Goal: Task Accomplishment & Management: Use online tool/utility

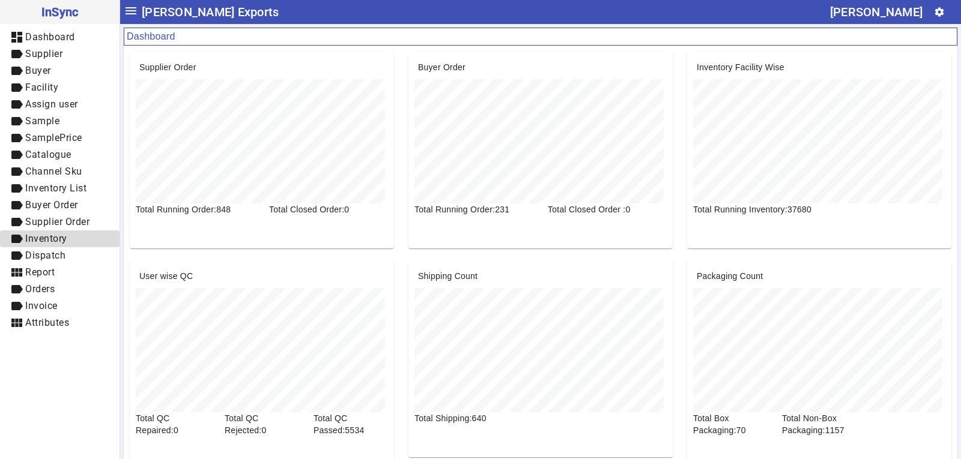
click at [85, 239] on span "label Inventory" at bounding box center [60, 239] width 100 height 15
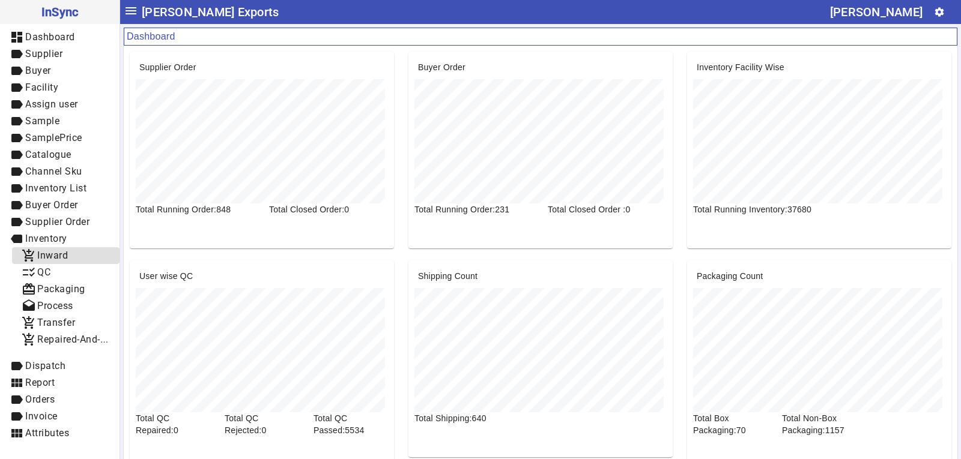
click at [66, 254] on span "Inward" at bounding box center [52, 255] width 31 height 11
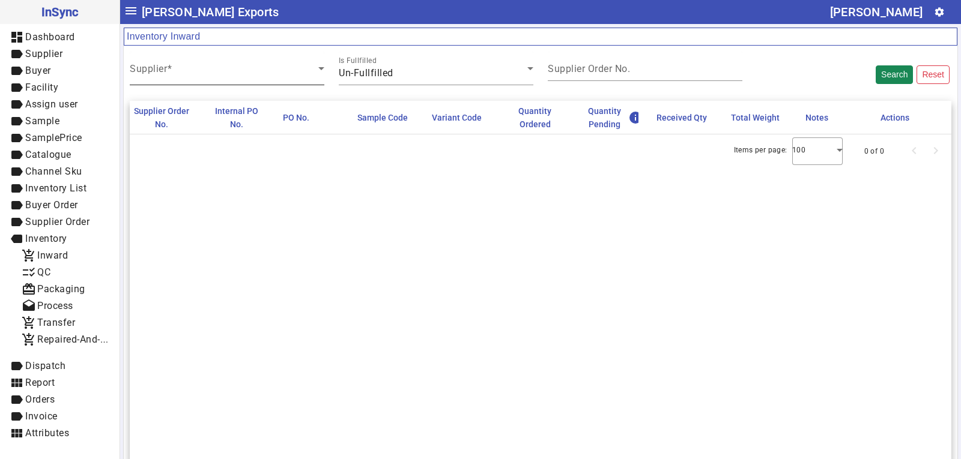
click at [282, 71] on span at bounding box center [224, 73] width 189 height 14
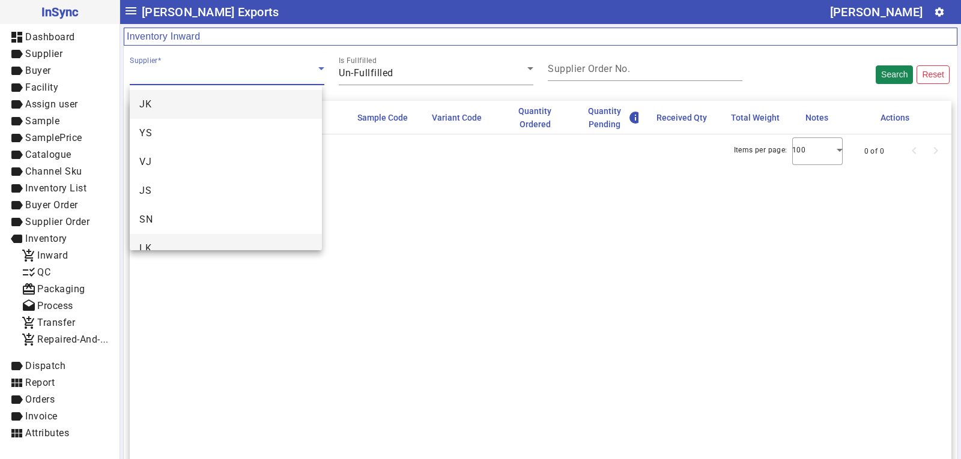
click at [160, 240] on mat-option "LK" at bounding box center [226, 248] width 192 height 29
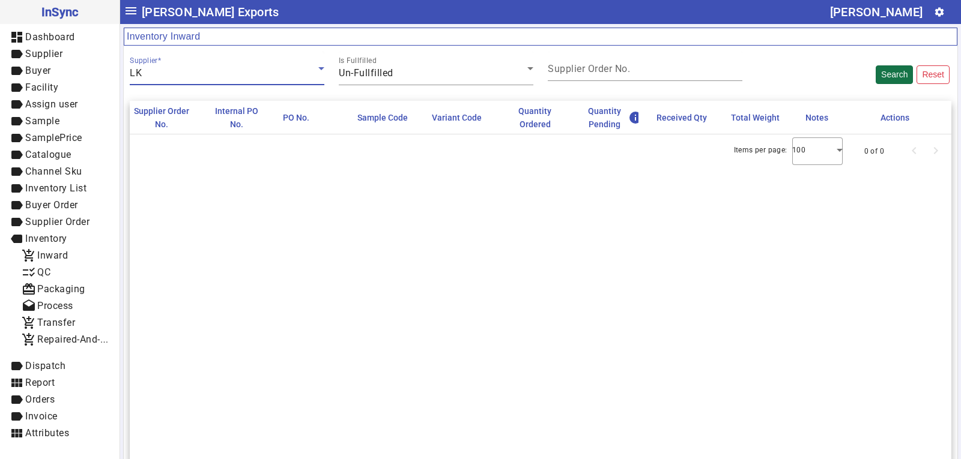
click at [883, 74] on button "Search" at bounding box center [894, 74] width 37 height 19
click at [894, 77] on button "Search" at bounding box center [894, 74] width 37 height 19
click at [583, 70] on mat-label "Supplier Order No." at bounding box center [589, 68] width 82 height 11
click at [583, 70] on input "Supplier Order No." at bounding box center [645, 71] width 195 height 10
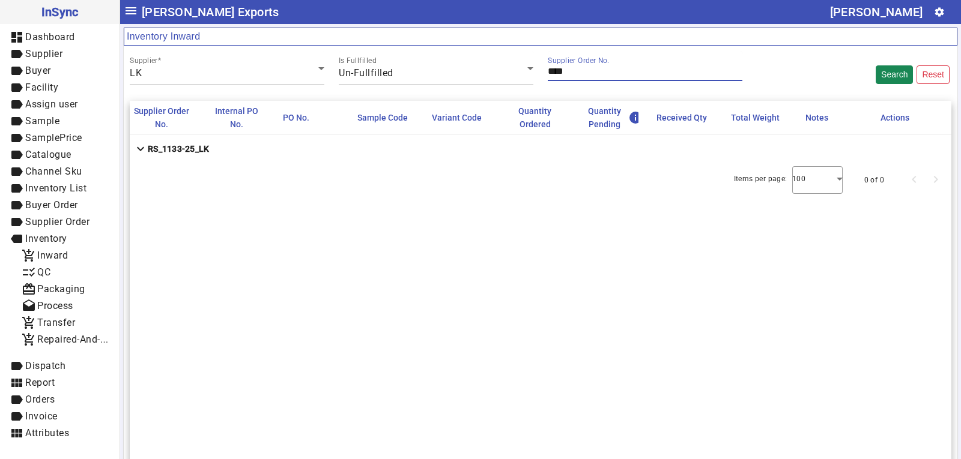
type input "****"
click at [194, 151] on strong "RS_1133-25_LK" at bounding box center [178, 149] width 61 height 12
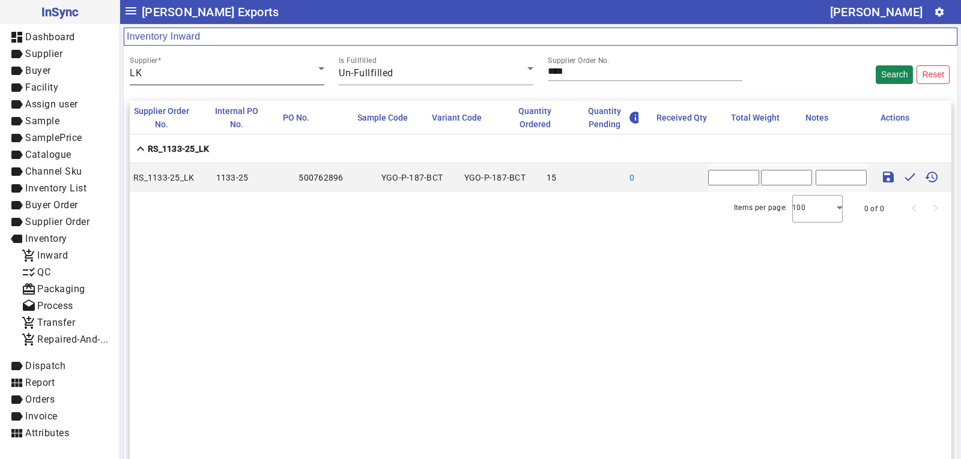
click at [174, 73] on div "LK" at bounding box center [224, 73] width 189 height 14
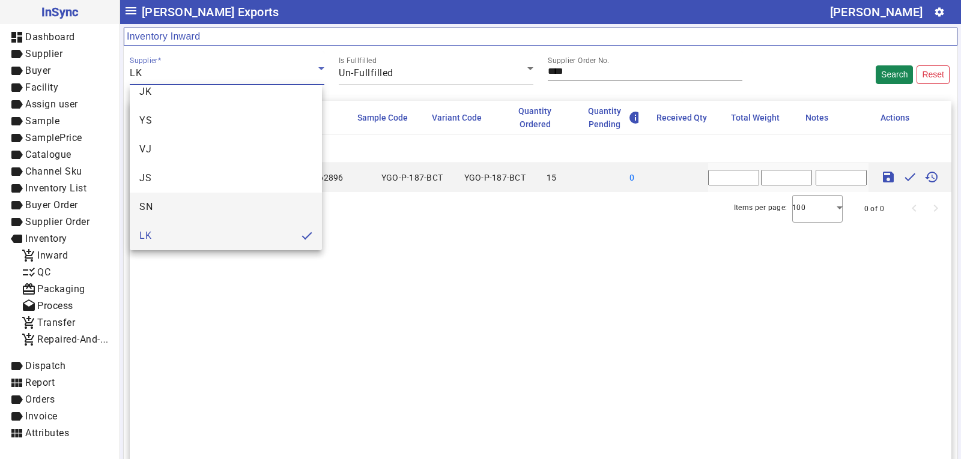
click at [160, 207] on mat-option "SN" at bounding box center [226, 207] width 192 height 29
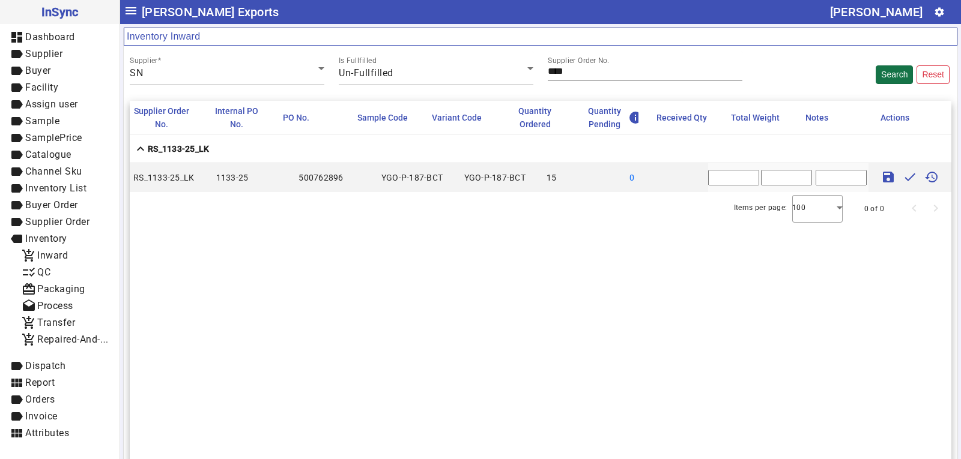
click at [884, 72] on button "Search" at bounding box center [894, 74] width 37 height 19
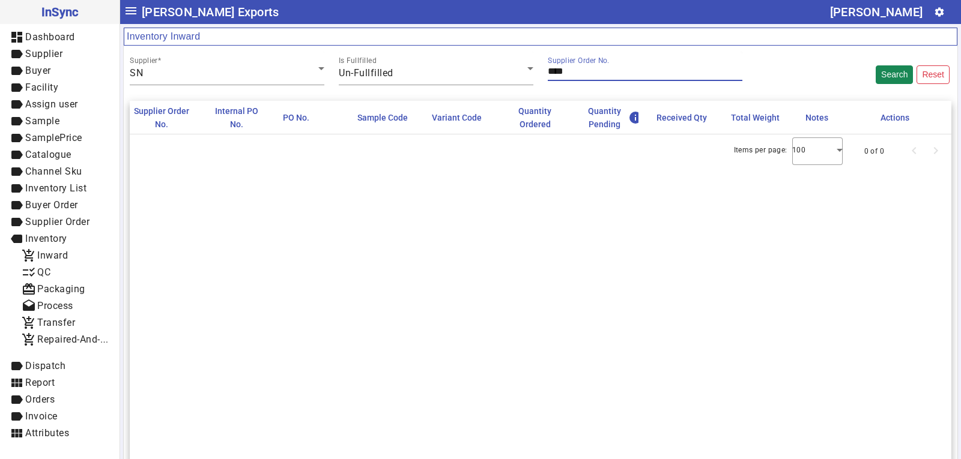
drag, startPoint x: 590, startPoint y: 73, endPoint x: 542, endPoint y: 73, distance: 48.1
click at [542, 73] on div "Supplier Order No. ****" at bounding box center [645, 69] width 209 height 34
click at [881, 77] on button "Search" at bounding box center [894, 74] width 37 height 19
click at [891, 74] on button "Search" at bounding box center [894, 74] width 37 height 19
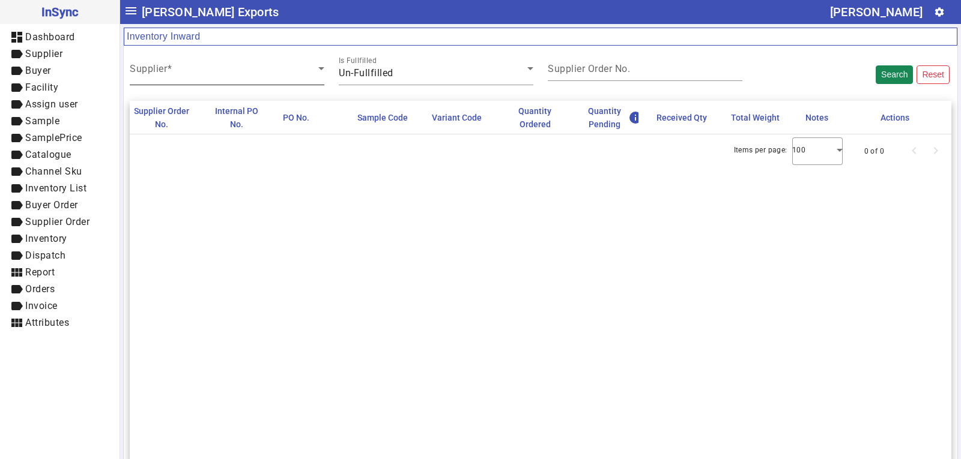
click at [180, 64] on div "Supplier" at bounding box center [227, 69] width 195 height 34
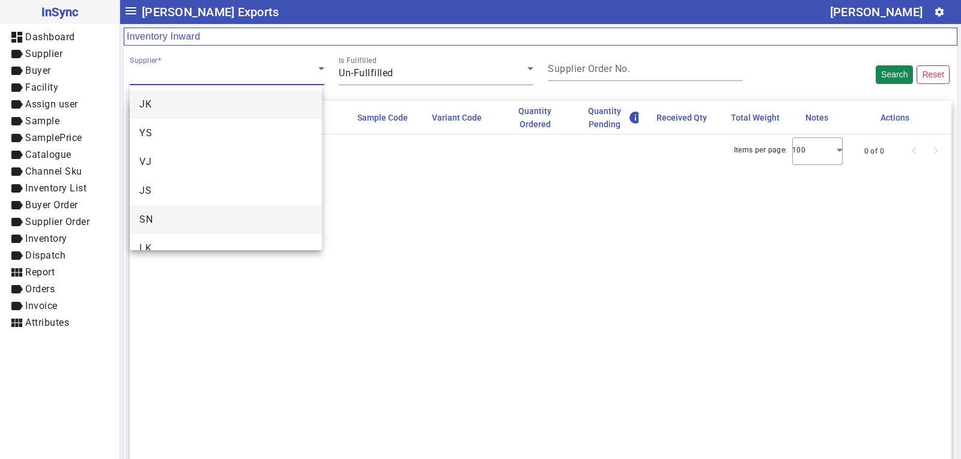
click at [165, 210] on mat-option "SN" at bounding box center [226, 219] width 192 height 29
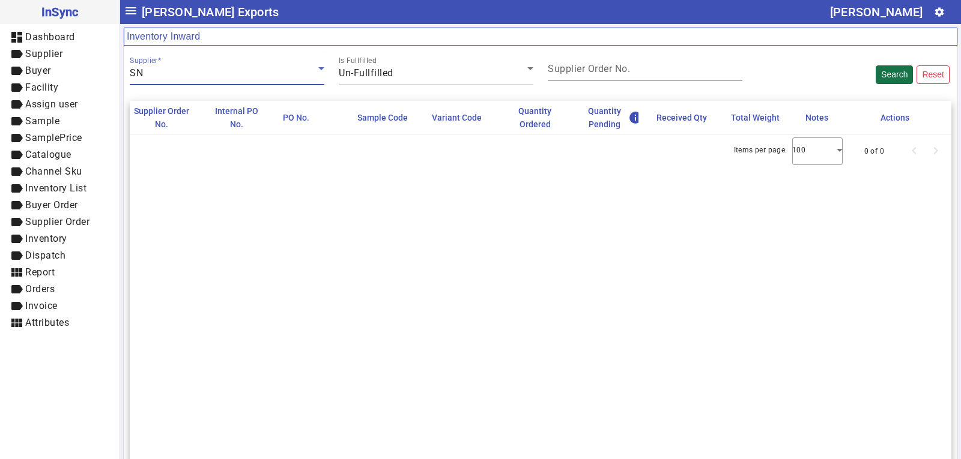
click at [892, 70] on button "Search" at bounding box center [894, 74] width 37 height 19
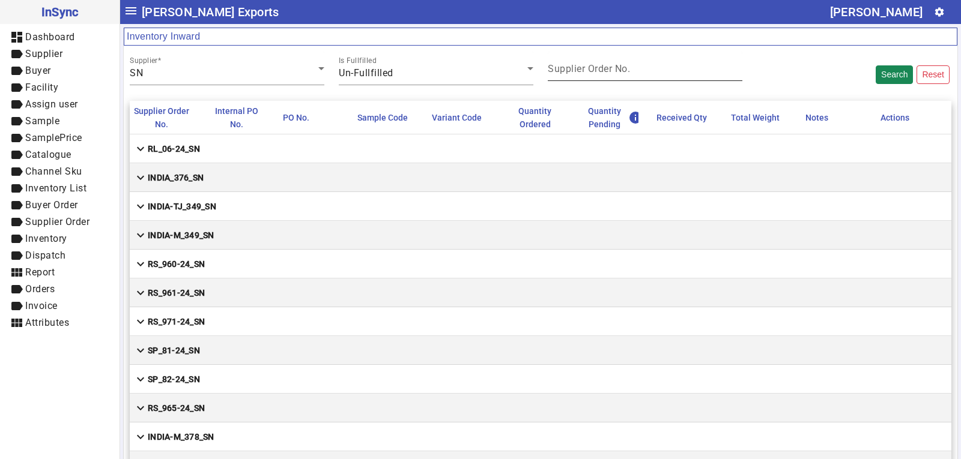
click at [553, 72] on mat-label "Supplier Order No." at bounding box center [589, 68] width 82 height 11
click at [553, 72] on input "Supplier Order No." at bounding box center [645, 71] width 195 height 10
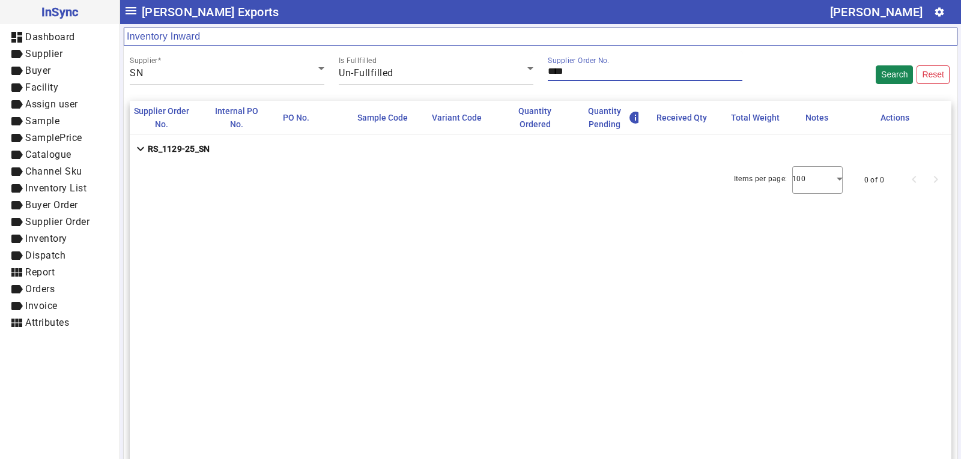
click at [330, 154] on mat-cell "expand_more RS_1129-25_SN" at bounding box center [541, 149] width 822 height 29
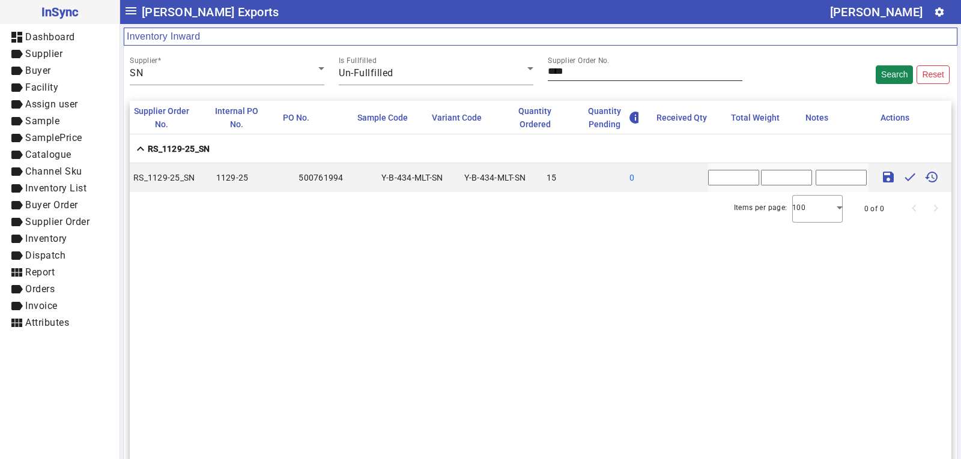
click at [568, 71] on input "****" at bounding box center [645, 71] width 195 height 10
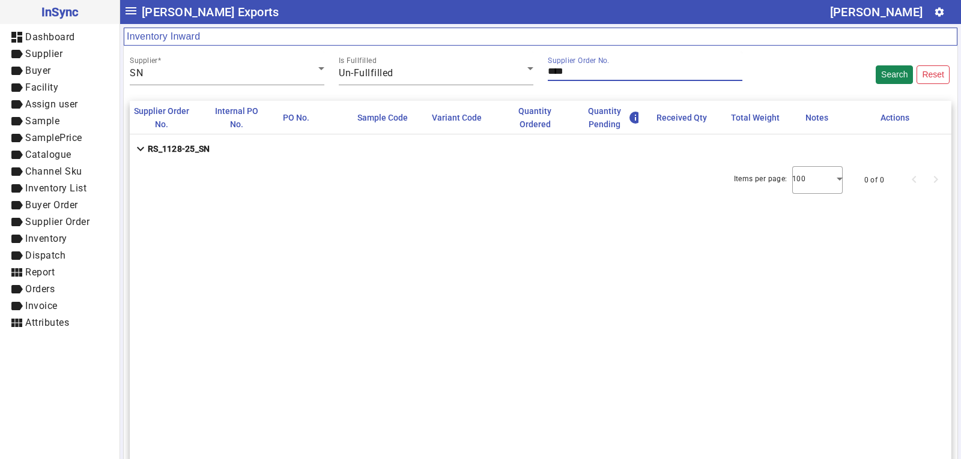
type input "****"
click at [278, 148] on mat-cell "expand_more RS_1128-25_SN" at bounding box center [541, 149] width 822 height 29
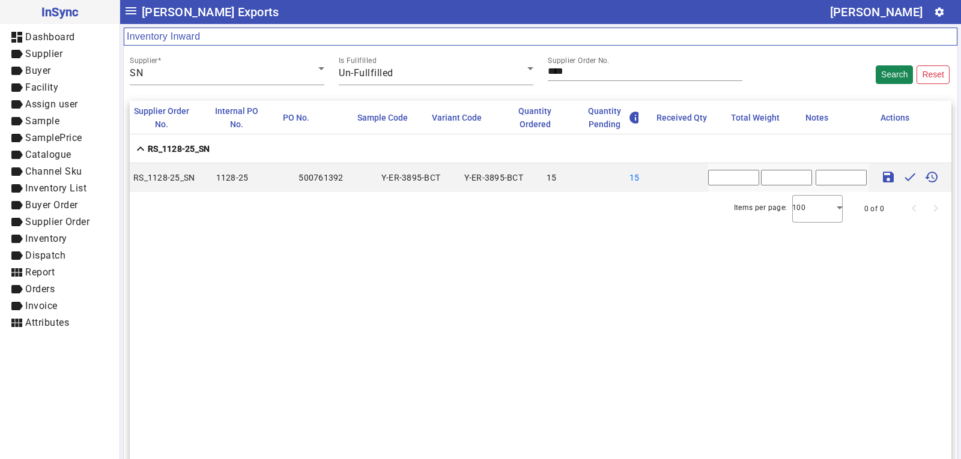
drag, startPoint x: 710, startPoint y: 178, endPoint x: 682, endPoint y: 171, distance: 29.1
click at [683, 174] on mat-row "RS_1128-25_SN 1128-25 500761392 Y-ER-3895-BCT Y-ER-3895-BCT 15 15 * save done h…" at bounding box center [541, 177] width 822 height 29
type input "**"
type input "***"
click at [881, 177] on mat-icon "save" at bounding box center [888, 177] width 14 height 14
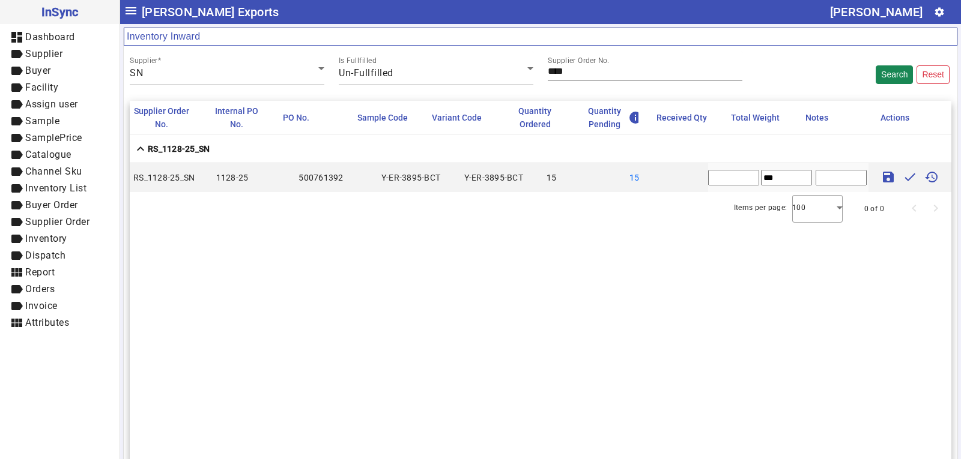
type input "*"
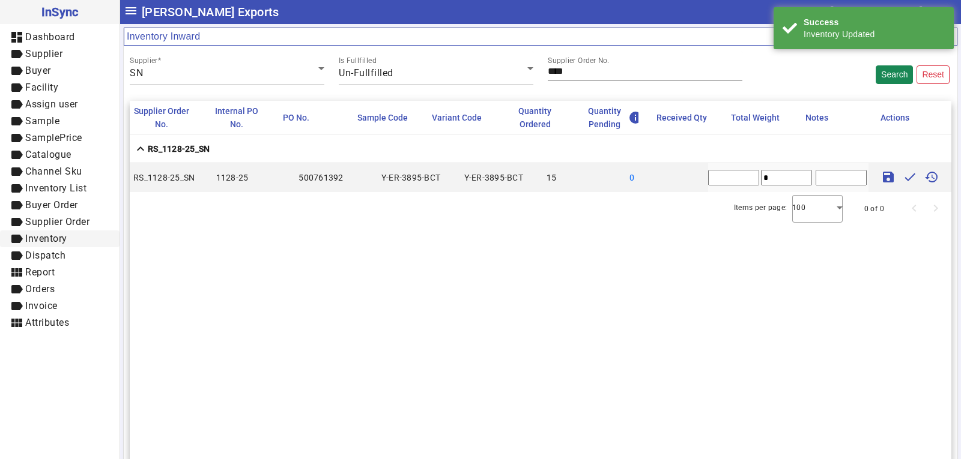
click at [66, 237] on span "Inventory" at bounding box center [46, 238] width 42 height 11
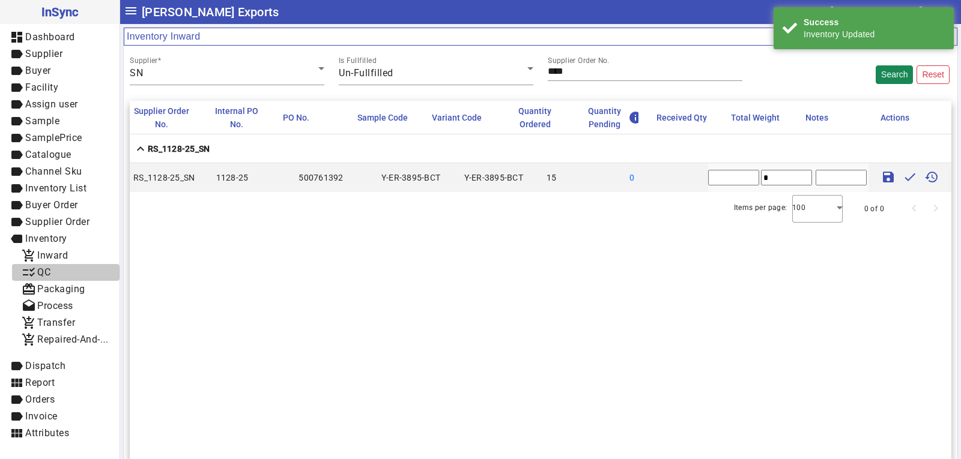
click at [50, 268] on span "QC" at bounding box center [43, 272] width 13 height 11
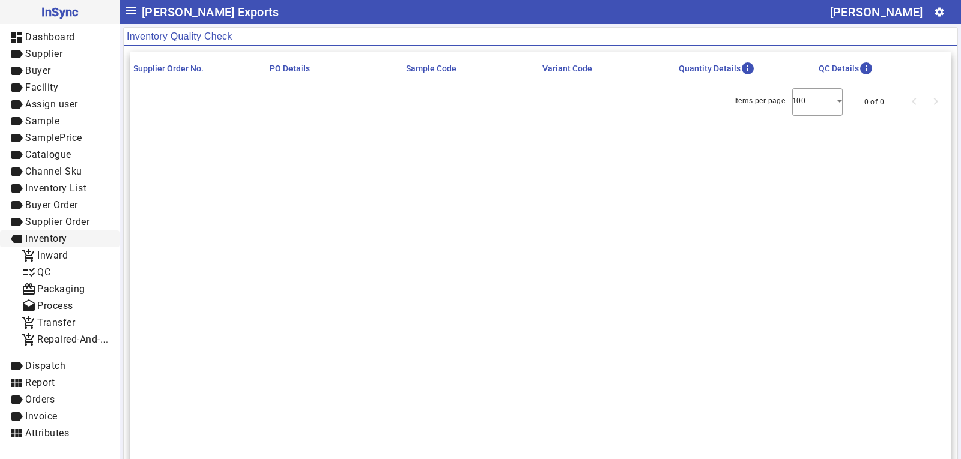
click at [64, 246] on span "label Inventory" at bounding box center [60, 239] width 100 height 15
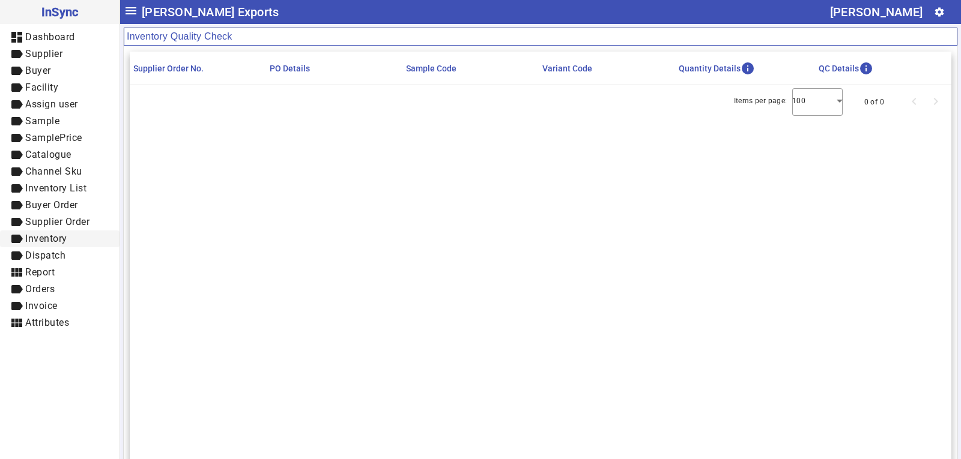
click at [68, 240] on span "label Inventory" at bounding box center [60, 239] width 100 height 15
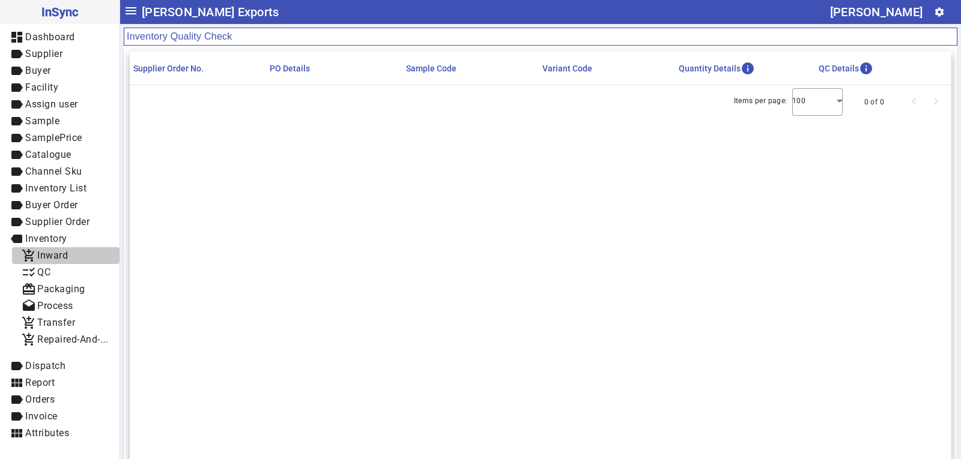
click at [68, 256] on span "add_shopping_cart Inward" at bounding box center [66, 256] width 88 height 15
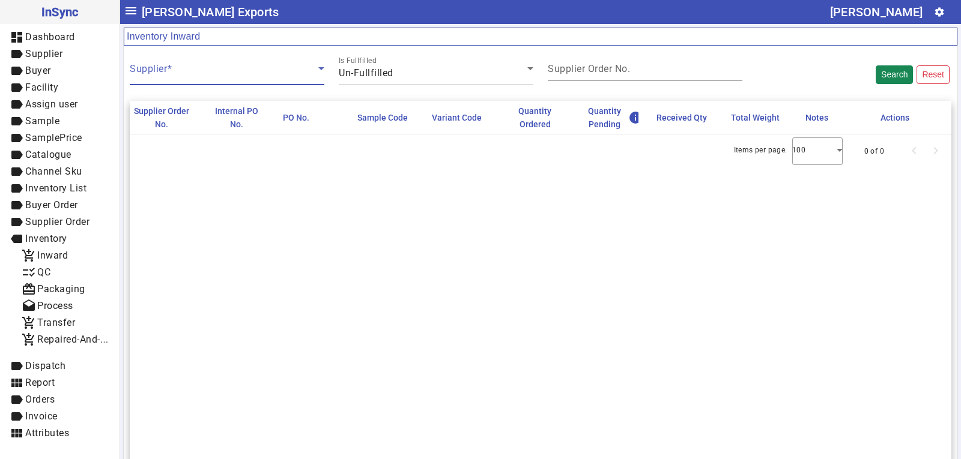
click at [182, 71] on span at bounding box center [224, 73] width 189 height 14
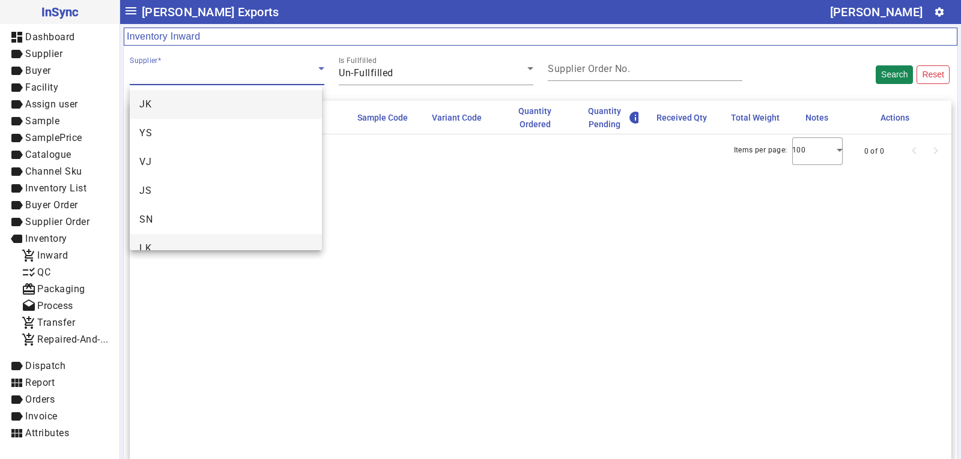
scroll to position [46, 0]
click at [157, 223] on mat-option "SU" at bounding box center [226, 231] width 192 height 29
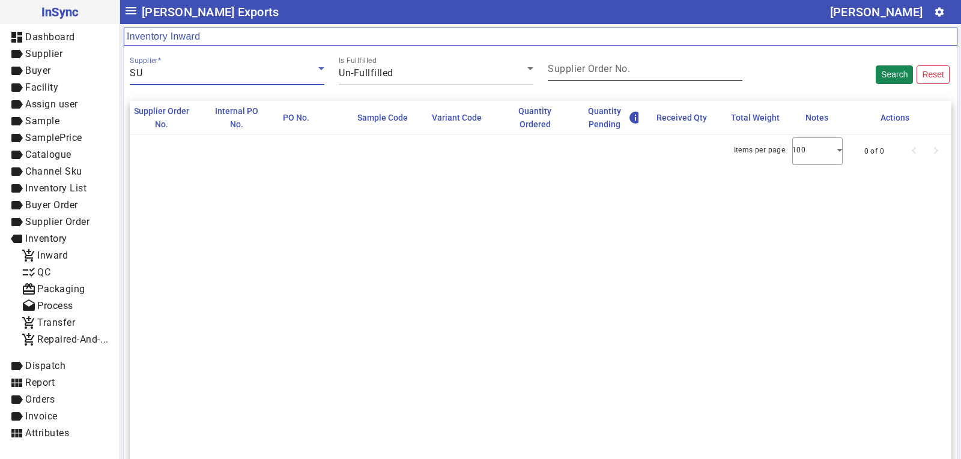
click at [612, 66] on mat-label "Supplier Order No." at bounding box center [589, 68] width 82 height 11
click at [612, 66] on input "Supplier Order No." at bounding box center [645, 71] width 195 height 10
click at [572, 79] on div "Supplier Order No." at bounding box center [645, 66] width 195 height 29
click at [584, 72] on input "Supplier Order No." at bounding box center [645, 71] width 195 height 10
click at [890, 71] on button "Search" at bounding box center [894, 74] width 37 height 19
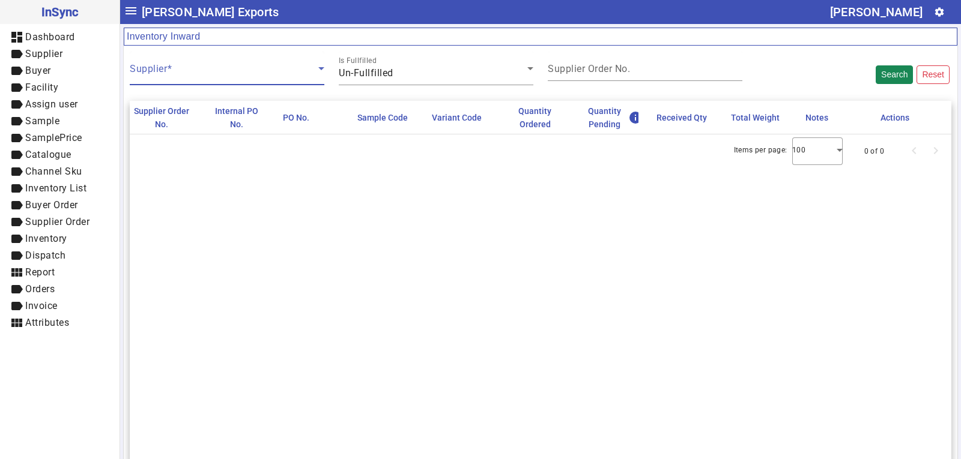
click at [202, 68] on span at bounding box center [224, 73] width 189 height 14
click at [208, 71] on span at bounding box center [224, 73] width 189 height 14
click at [318, 67] on icon at bounding box center [321, 68] width 14 height 14
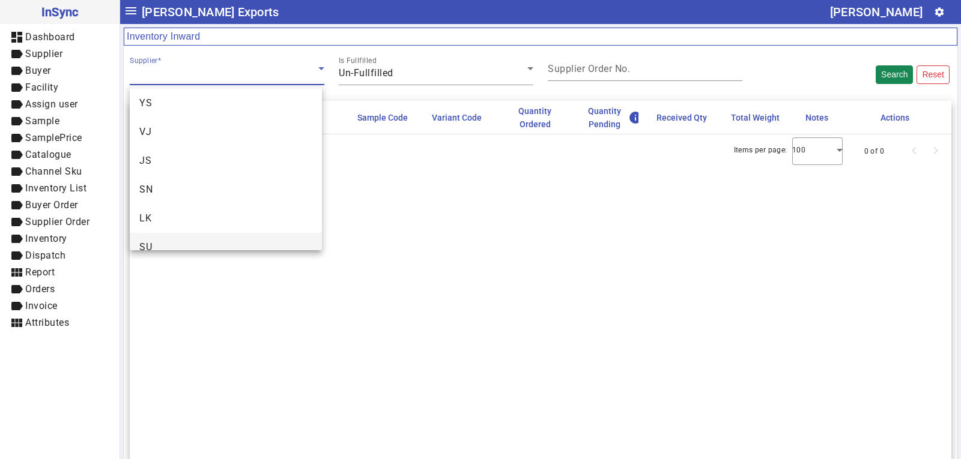
scroll to position [46, 0]
click at [163, 233] on mat-option "SU" at bounding box center [226, 231] width 192 height 29
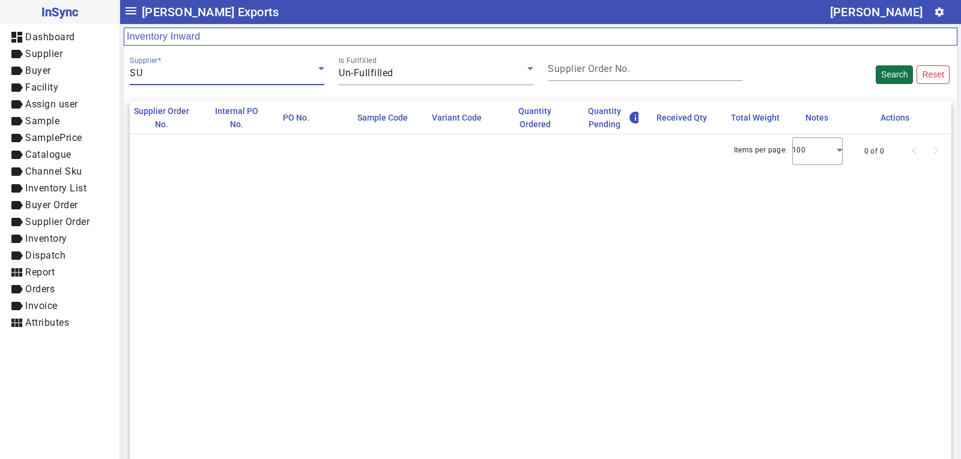
click at [879, 76] on button "Search" at bounding box center [894, 74] width 37 height 19
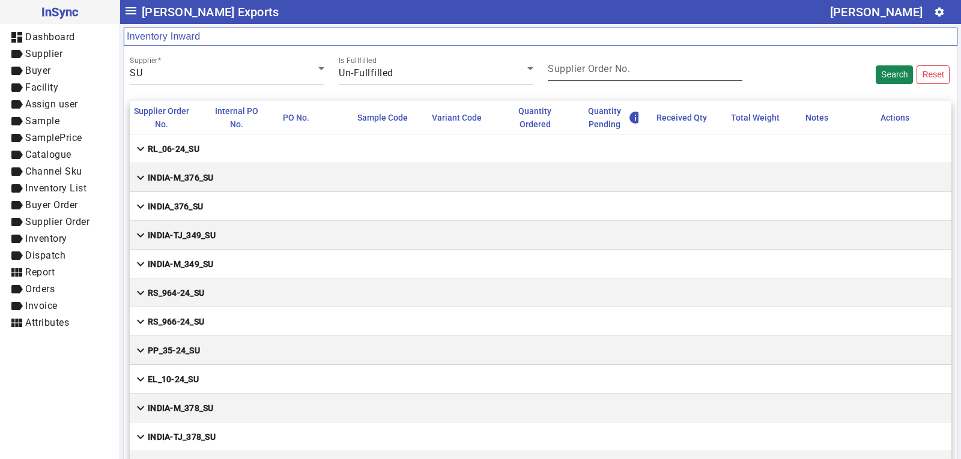
click at [638, 69] on input "Supplier Order No." at bounding box center [645, 71] width 195 height 10
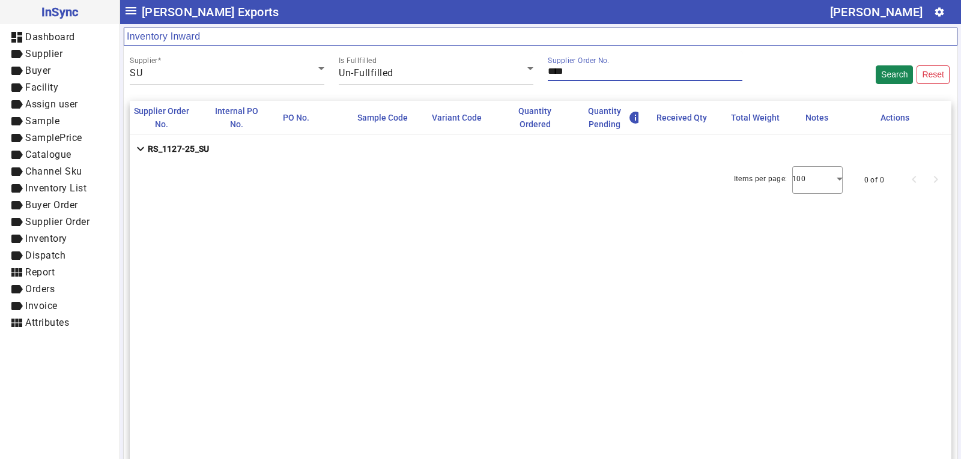
type input "****"
click at [622, 155] on mat-cell "expand_more RS_1127-25_SU" at bounding box center [541, 149] width 822 height 29
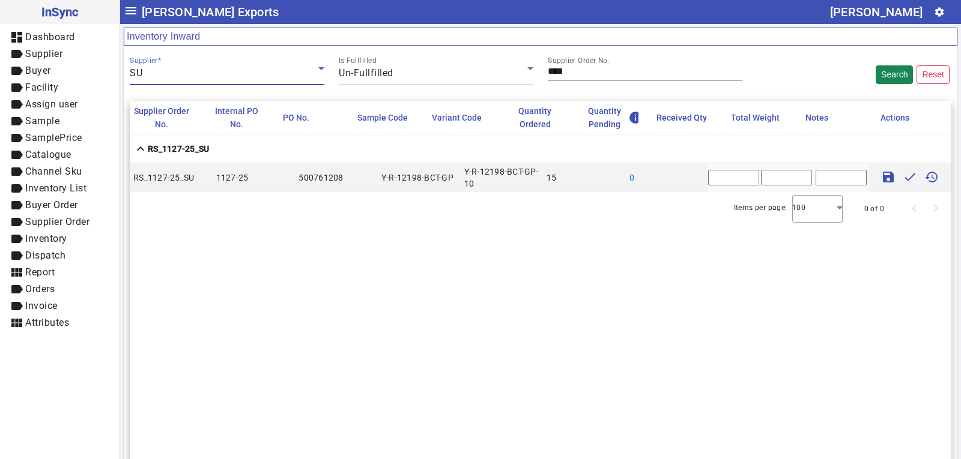
click at [193, 79] on div "SU" at bounding box center [224, 73] width 189 height 14
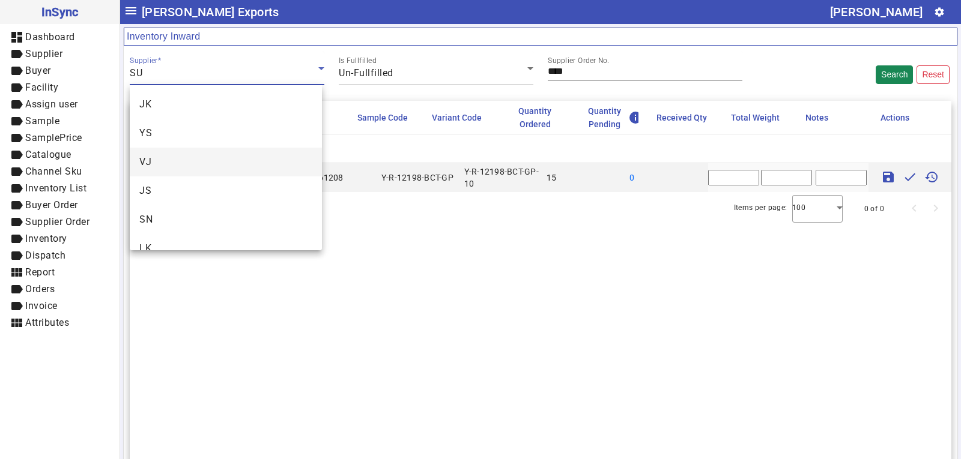
scroll to position [41, 0]
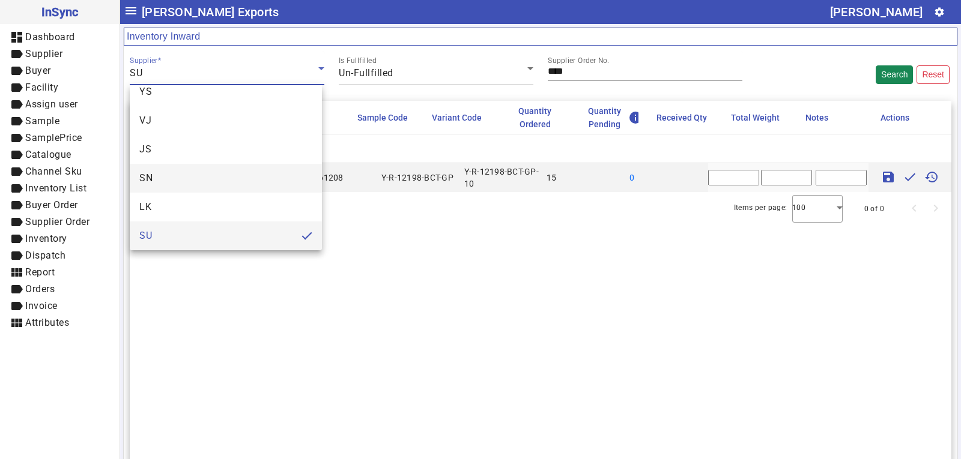
click at [161, 180] on mat-option "SN" at bounding box center [226, 178] width 192 height 29
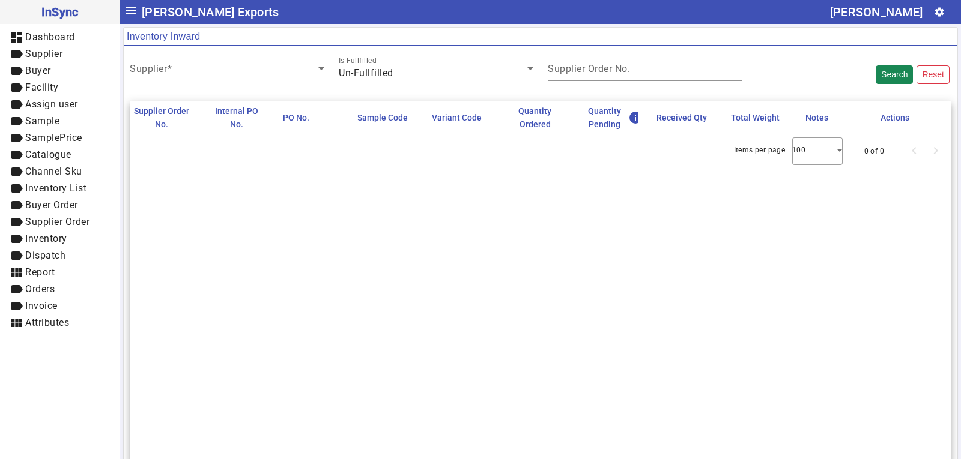
click at [190, 73] on span at bounding box center [224, 73] width 189 height 14
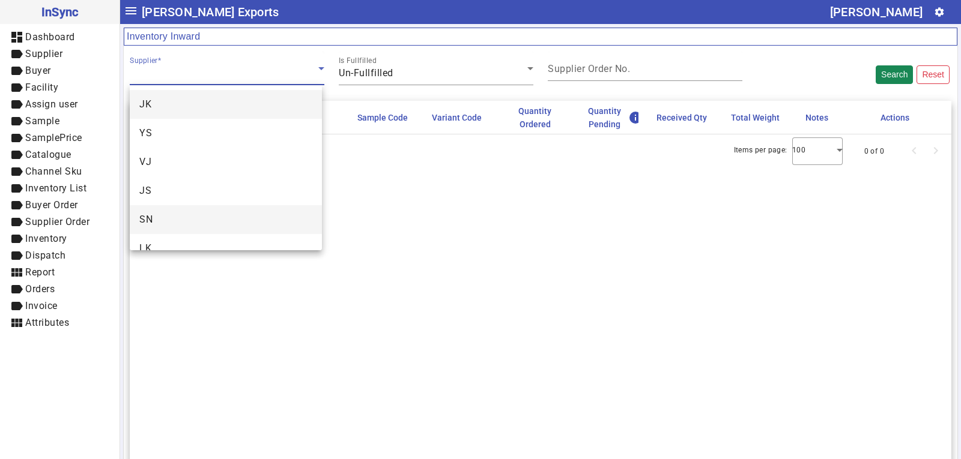
click at [164, 215] on mat-option "SN" at bounding box center [226, 219] width 192 height 29
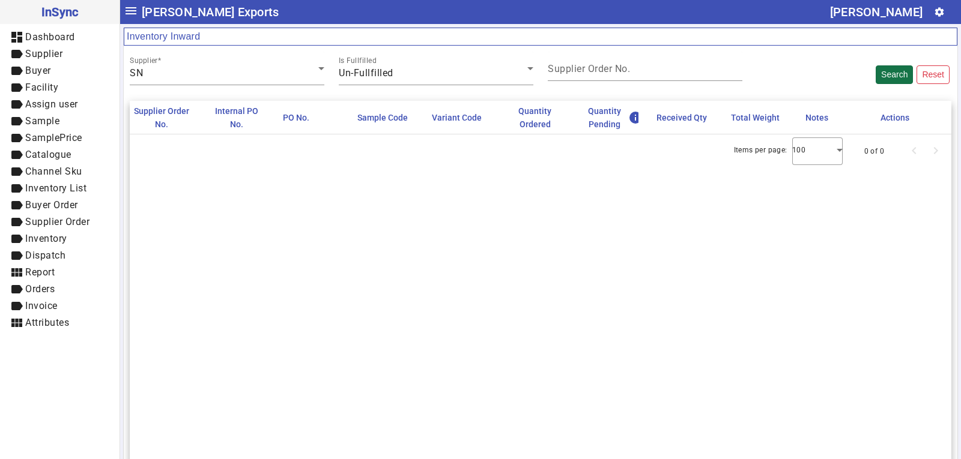
click at [883, 67] on button "Search" at bounding box center [894, 74] width 37 height 19
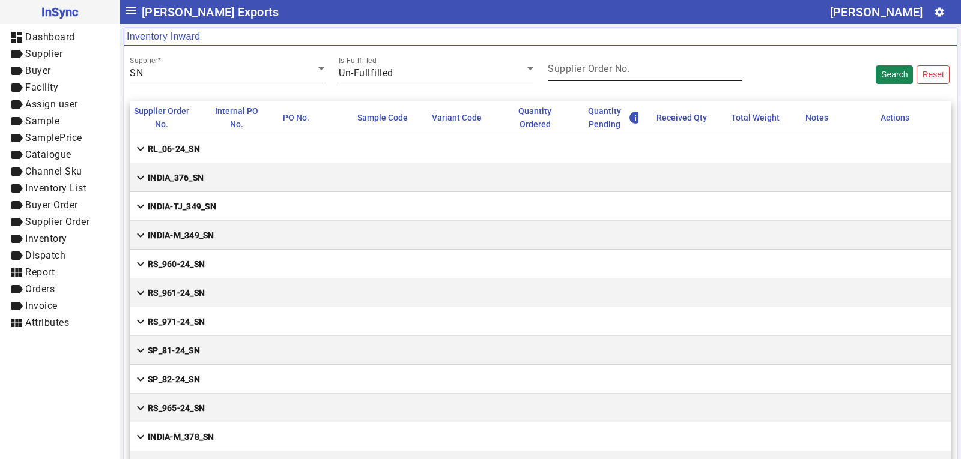
click at [610, 66] on mat-label "Supplier Order No." at bounding box center [589, 68] width 82 height 11
click at [610, 66] on input "Supplier Order No." at bounding box center [645, 71] width 195 height 10
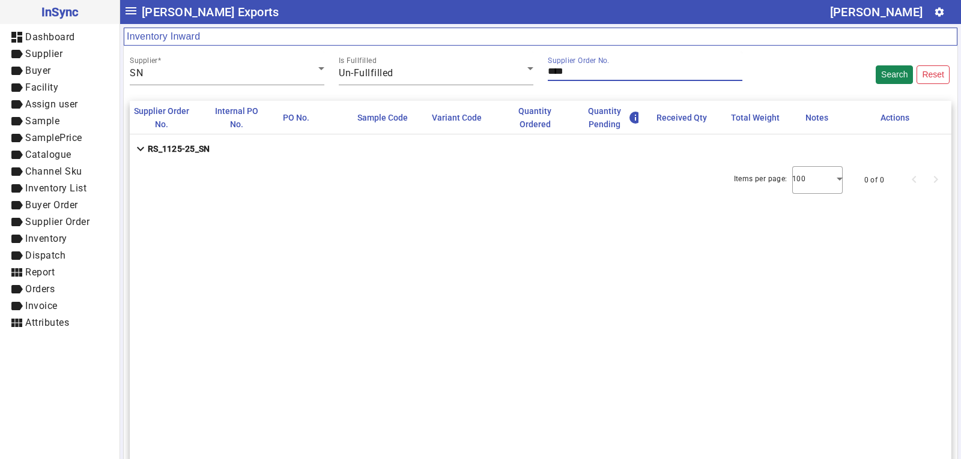
type input "****"
click at [192, 147] on strong "RS_1125-25_SN" at bounding box center [179, 149] width 62 height 12
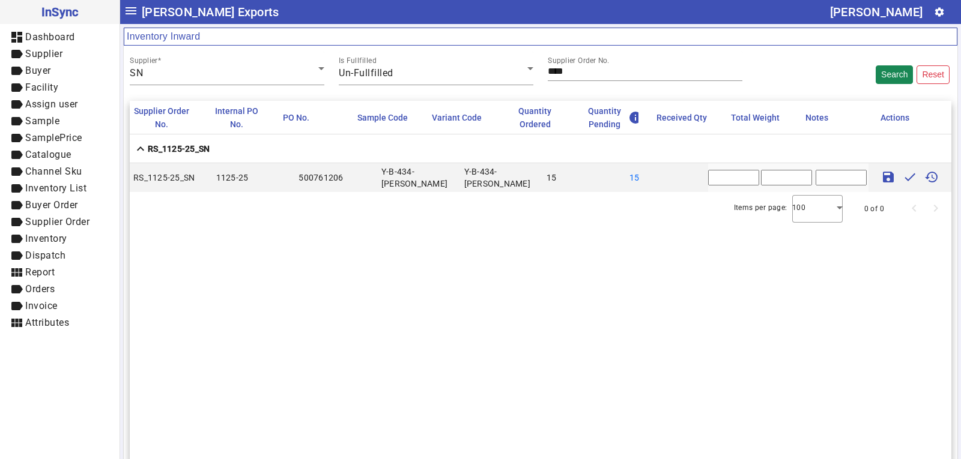
drag, startPoint x: 712, startPoint y: 180, endPoint x: 695, endPoint y: 180, distance: 17.4
click at [695, 180] on mat-row "RS_1125-25_SN 1125-25 500761206 Y-B-434-AMY-SN Y-B-434-AMY-SN 15 15 * save done…" at bounding box center [541, 177] width 822 height 29
type input "**"
click at [767, 177] on input "text" at bounding box center [786, 178] width 51 height 16
type input "***"
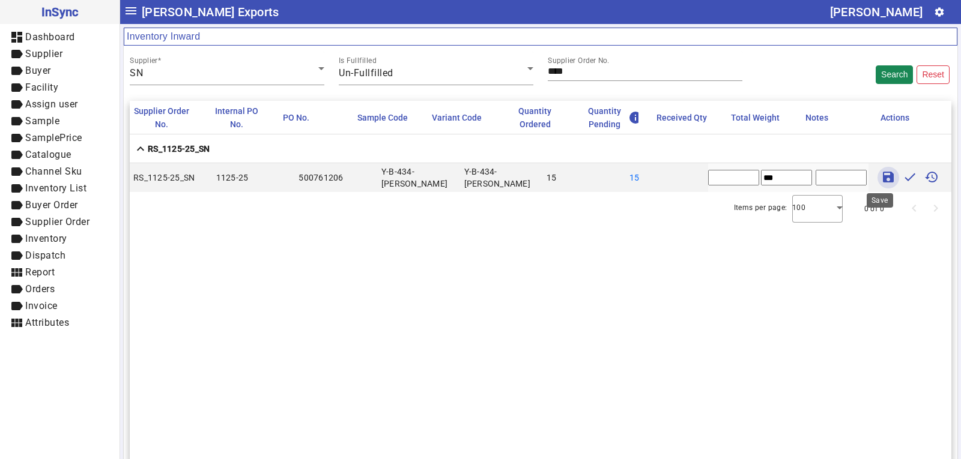
click at [881, 174] on mat-icon "save" at bounding box center [888, 177] width 14 height 14
type input "*"
click at [574, 76] on input "****" at bounding box center [645, 71] width 195 height 10
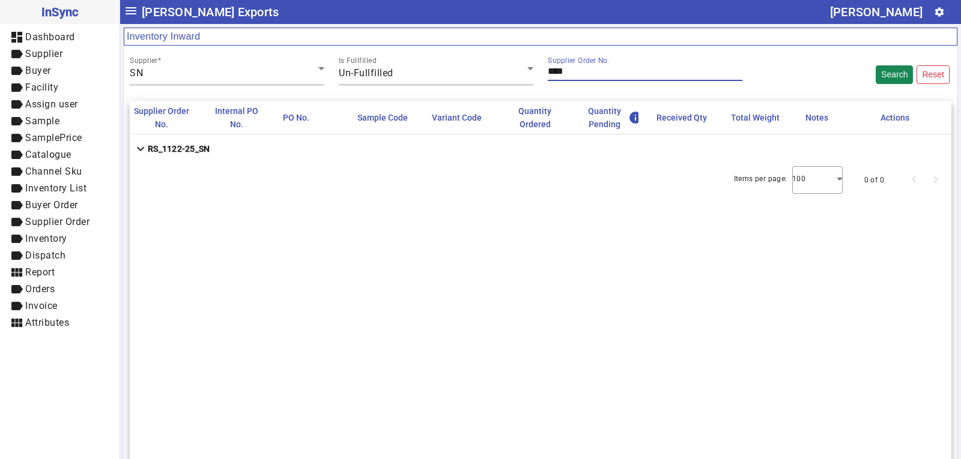
type input "****"
click at [202, 150] on strong "RS_1122-25_SN" at bounding box center [179, 149] width 62 height 12
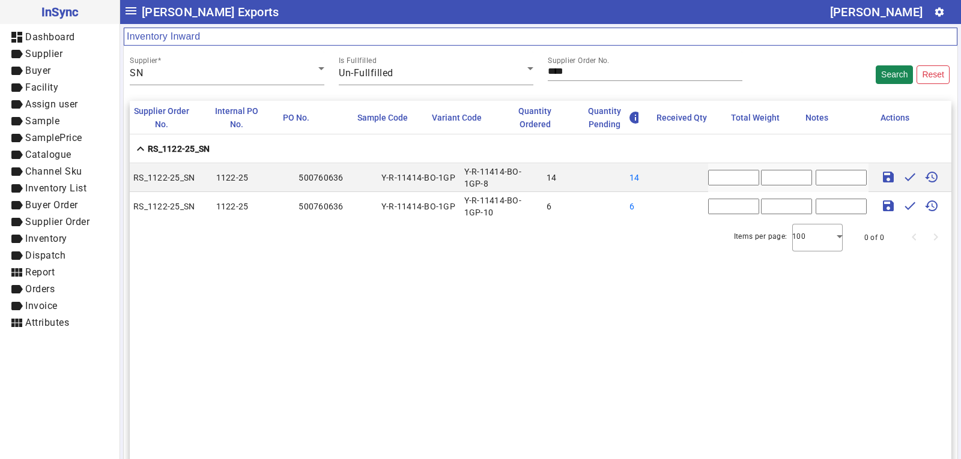
click at [698, 203] on mat-row "RS_1122-25_SN 1122-25 500760636 Y-R-11414-BO-1GP Y-R-11414-BO-1GP-10 6 6 * save…" at bounding box center [541, 206] width 822 height 29
type input "*"
drag, startPoint x: 709, startPoint y: 176, endPoint x: 688, endPoint y: 178, distance: 21.1
click at [689, 178] on mat-row "RS_1122-25_SN 1122-25 500760636 Y-R-11414-BO-1GP Y-R-11414-BO-1GP-8 14 14 * sav…" at bounding box center [541, 177] width 822 height 29
type input "*"
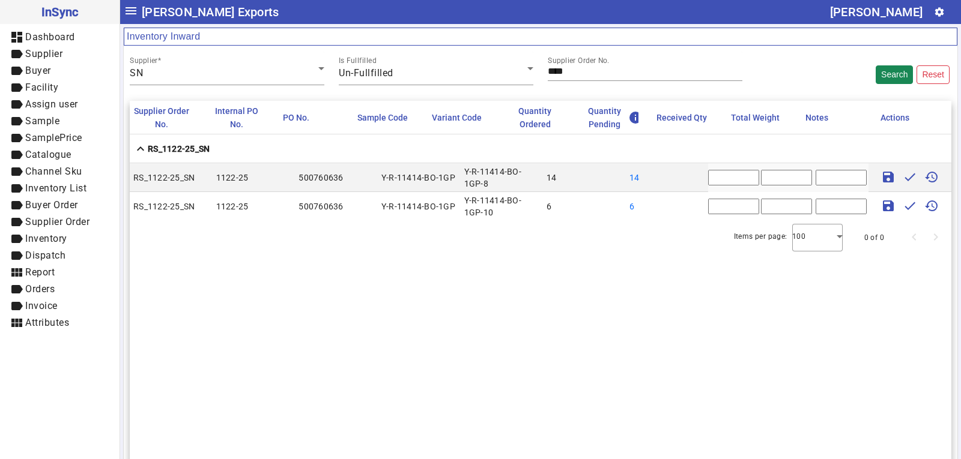
type input "**"
drag, startPoint x: 708, startPoint y: 206, endPoint x: 696, endPoint y: 205, distance: 11.5
click at [696, 205] on mat-row "RS_1122-25_SN 1122-25 500760636 Y-R-11414-BO-1GP Y-R-11414-BO-1GP-10 6 6 * save…" at bounding box center [541, 206] width 822 height 29
type input "*"
click at [777, 203] on input "text" at bounding box center [786, 207] width 51 height 16
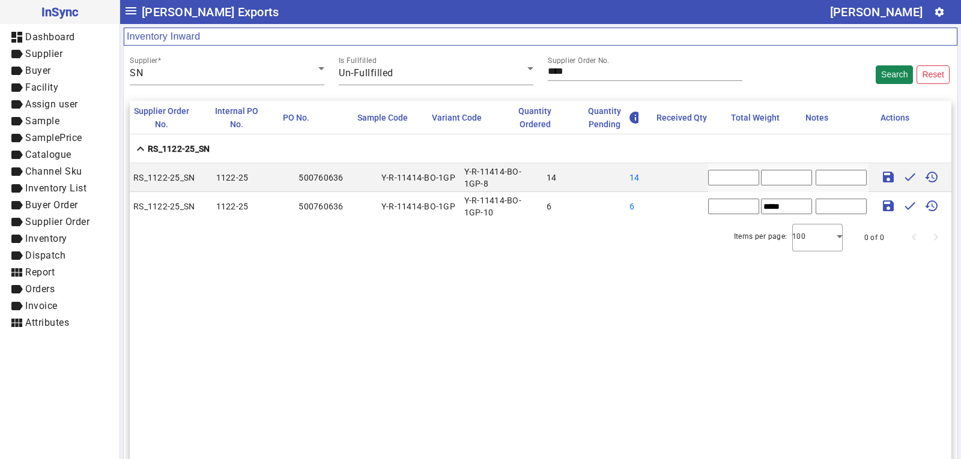
type input "*****"
click at [763, 180] on input "text" at bounding box center [786, 178] width 51 height 16
click at [774, 178] on input "text" at bounding box center [786, 178] width 51 height 16
type input "******"
click at [881, 172] on mat-icon "save" at bounding box center [888, 177] width 14 height 14
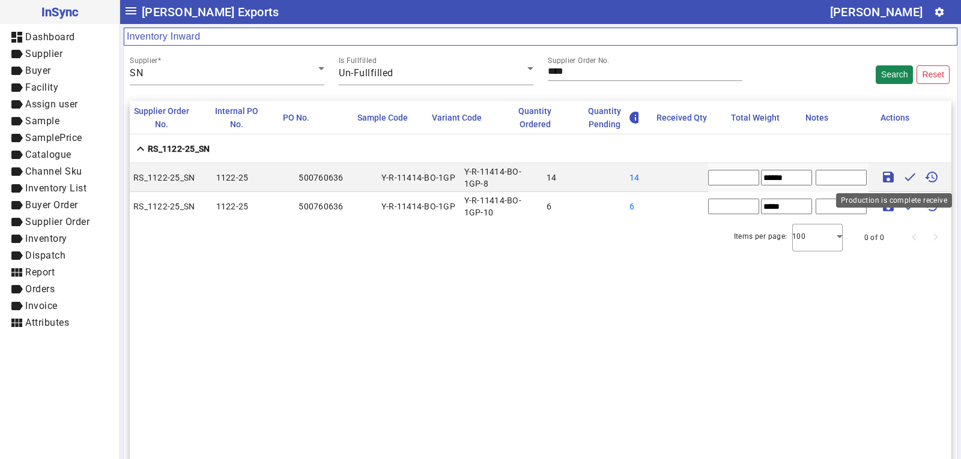
type input "*"
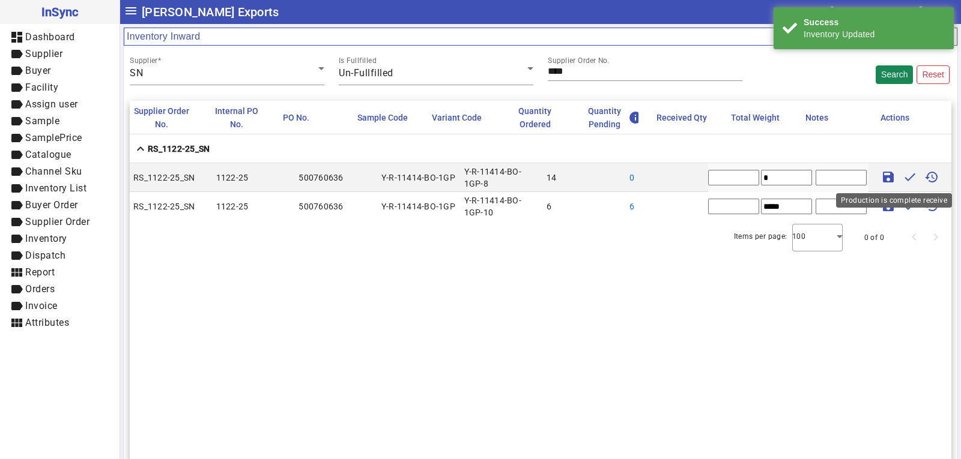
click at [878, 206] on div "Production is complete receive" at bounding box center [894, 200] width 116 height 14
click at [881, 201] on mat-icon "save" at bounding box center [888, 206] width 14 height 14
type input "*"
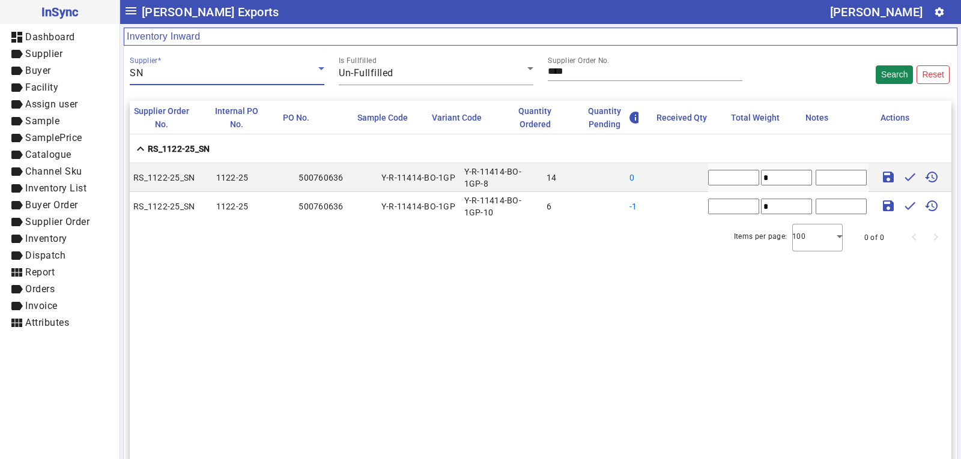
click at [189, 66] on div "SN" at bounding box center [224, 73] width 189 height 14
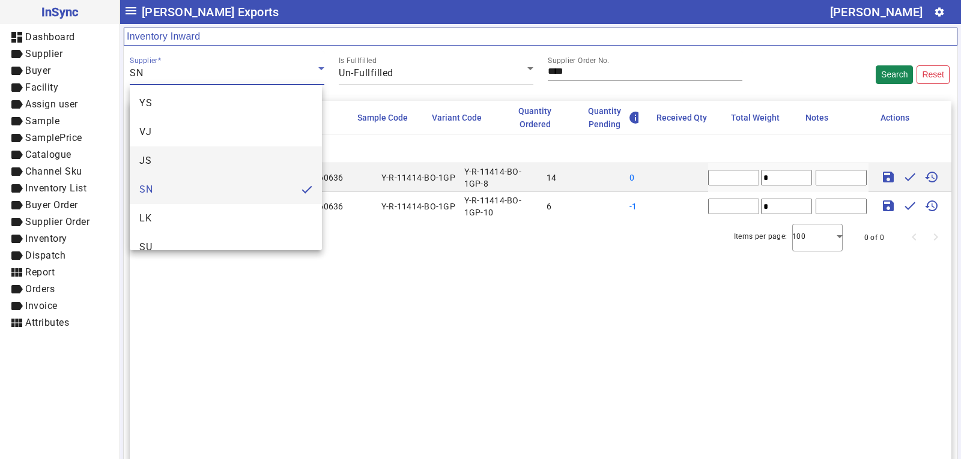
scroll to position [46, 0]
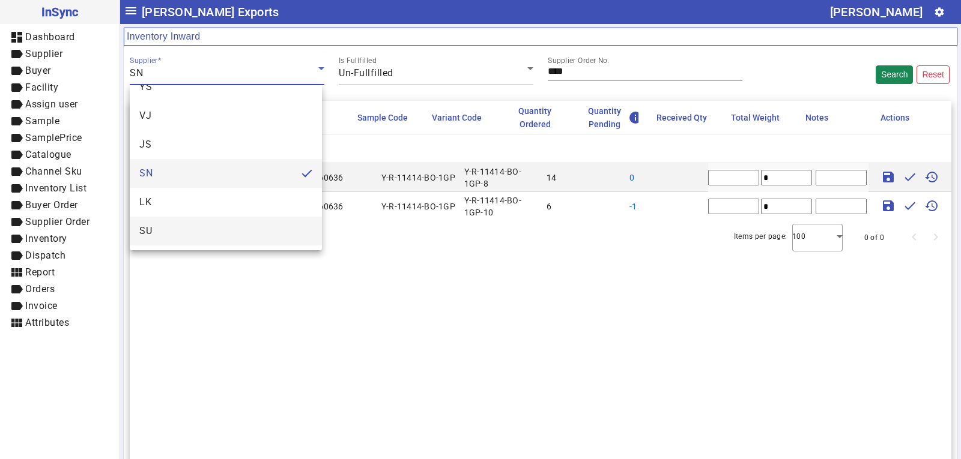
click at [173, 235] on mat-option "SU" at bounding box center [226, 231] width 192 height 29
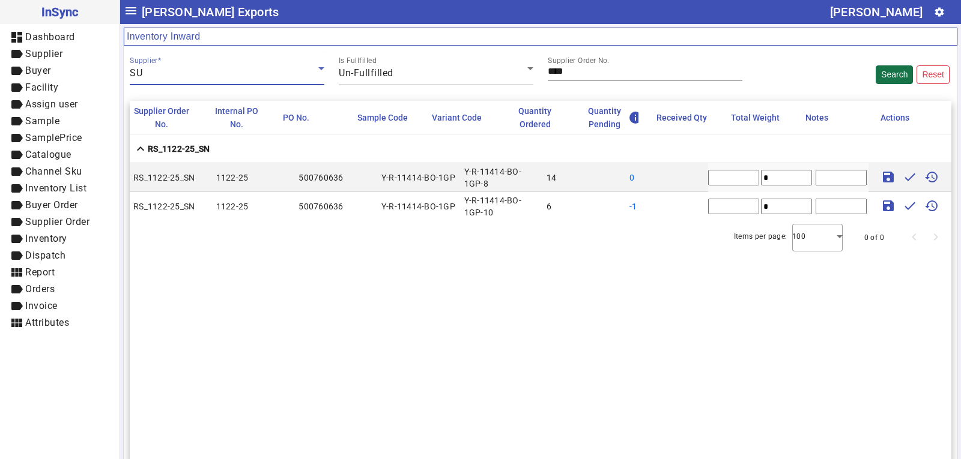
click at [881, 74] on button "Search" at bounding box center [894, 74] width 37 height 19
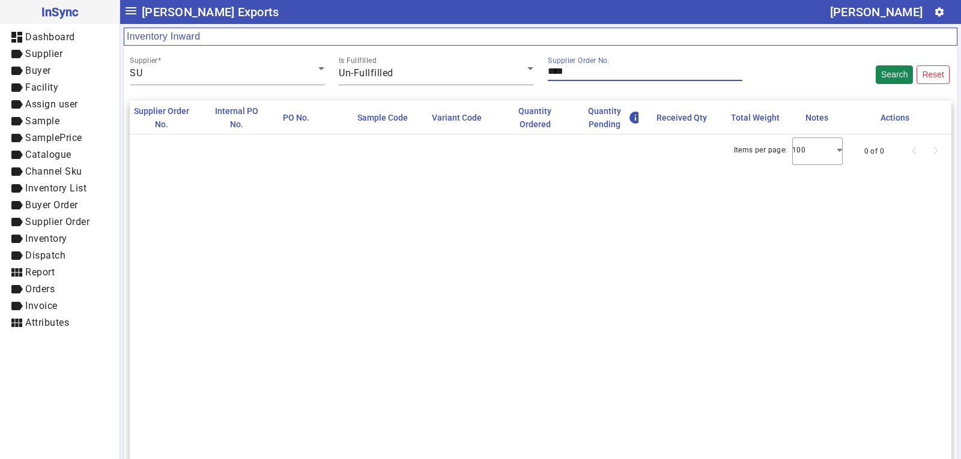
click at [577, 72] on input "****" at bounding box center [645, 71] width 195 height 10
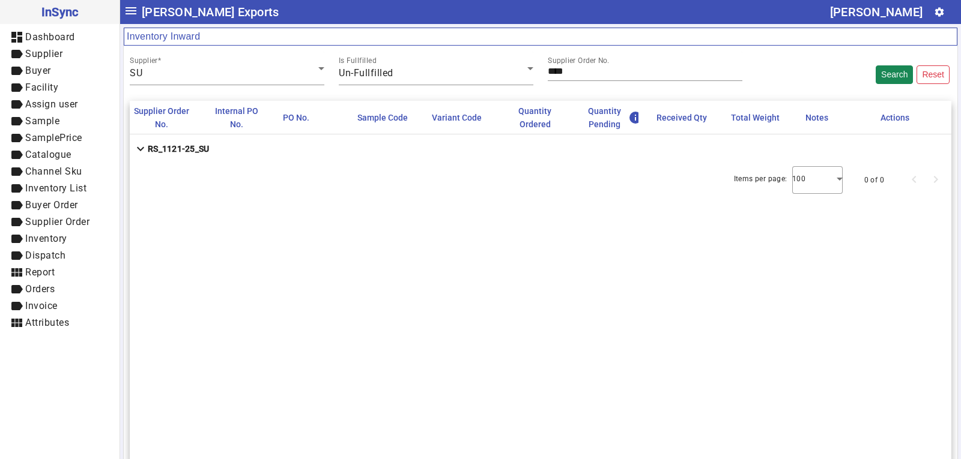
click at [263, 148] on mat-cell "expand_more RS_1121-25_SU" at bounding box center [541, 149] width 822 height 29
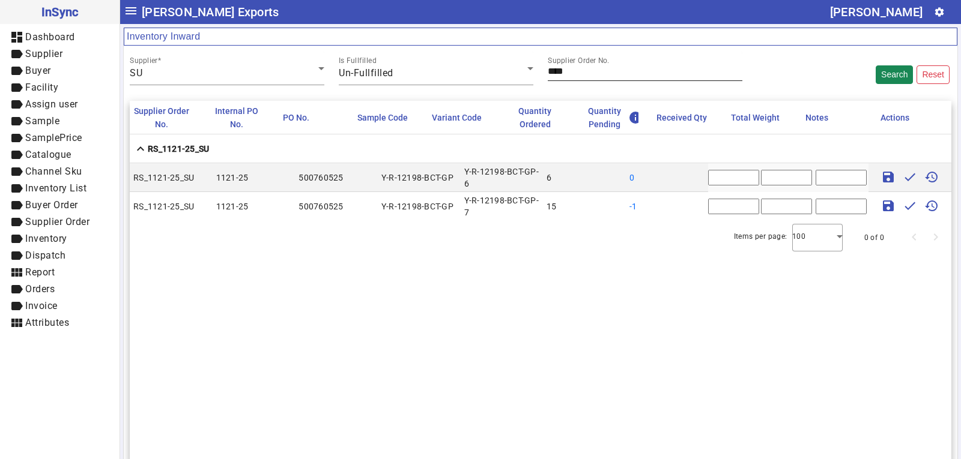
click at [565, 73] on input "****" at bounding box center [645, 71] width 195 height 10
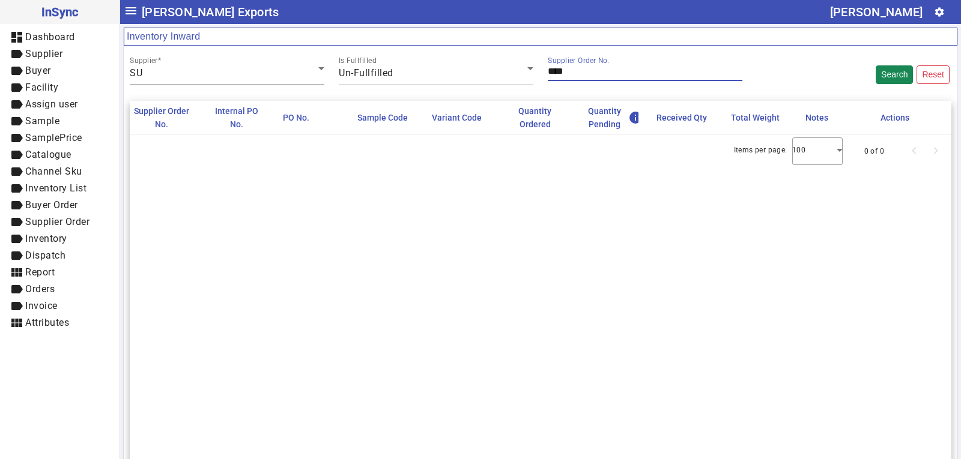
type input "****"
click at [197, 70] on div "SU" at bounding box center [224, 73] width 189 height 14
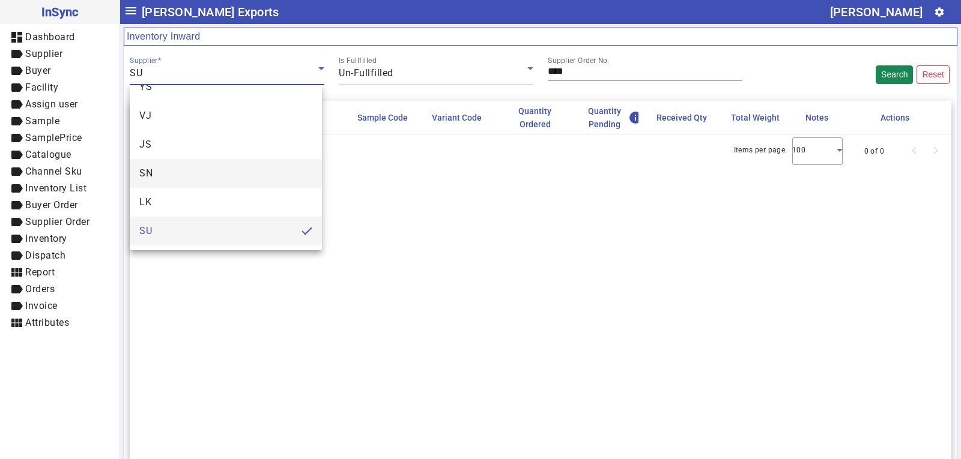
click at [174, 177] on mat-option "SN" at bounding box center [226, 173] width 192 height 29
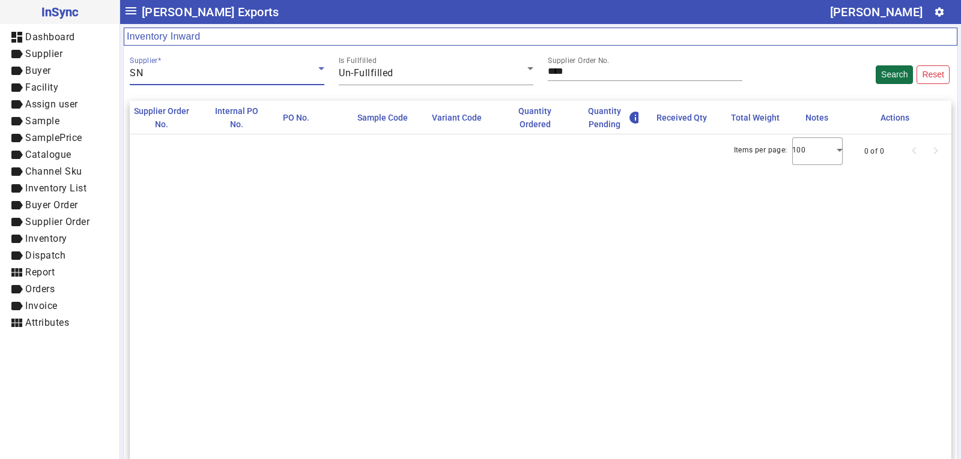
click at [885, 74] on button "Search" at bounding box center [894, 74] width 37 height 19
click at [473, 183] on div "Supplier Order No. Internal PO No. PO No. Sample Code Variant Code Quantity Ord…" at bounding box center [541, 330] width 822 height 459
click at [889, 76] on button "Search" at bounding box center [894, 74] width 37 height 19
click at [889, 74] on button "Search" at bounding box center [894, 74] width 37 height 19
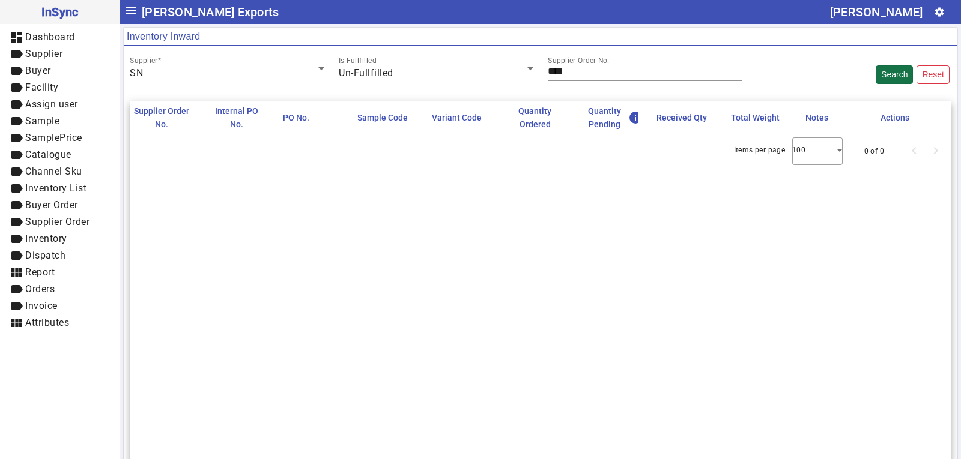
click at [889, 74] on button "Search" at bounding box center [894, 74] width 37 height 19
click at [194, 61] on div "Supplier" at bounding box center [227, 69] width 195 height 34
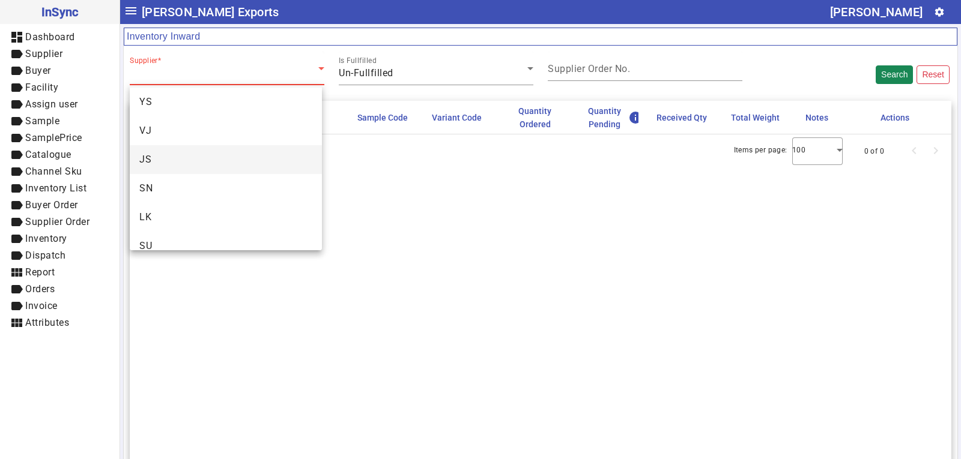
scroll to position [46, 0]
click at [177, 168] on mat-option "SN" at bounding box center [226, 173] width 192 height 29
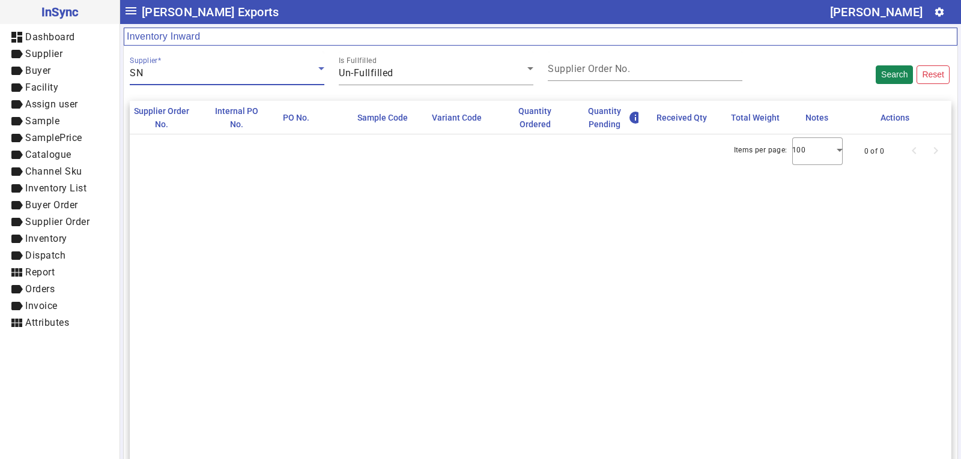
click at [905, 70] on div "Search Reset" at bounding box center [854, 69] width 209 height 34
click at [894, 72] on button "Search" at bounding box center [894, 74] width 37 height 19
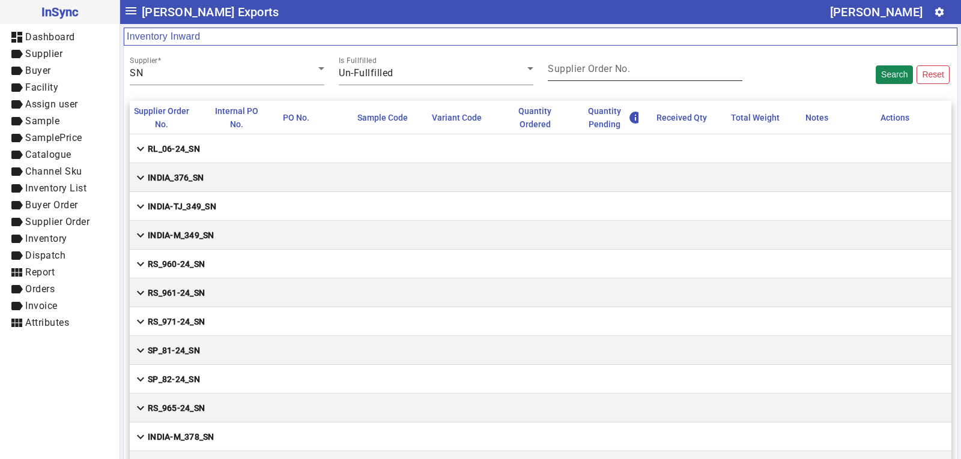
click at [570, 76] on input "Supplier Order No." at bounding box center [645, 71] width 195 height 10
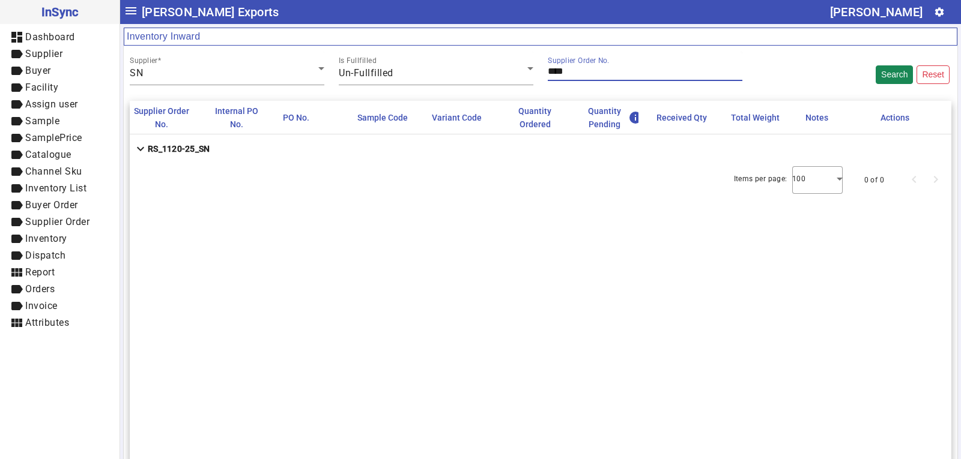
type input "****"
click at [170, 150] on strong "RS_1120-25_SN" at bounding box center [179, 149] width 62 height 12
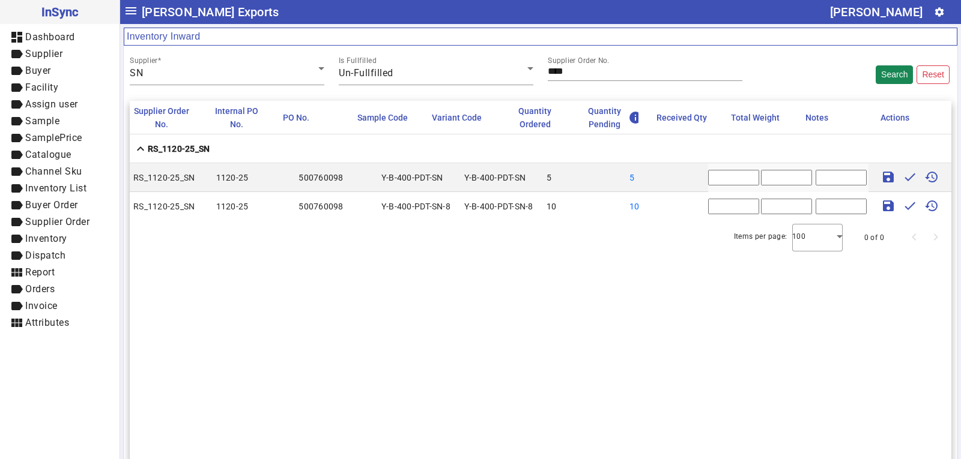
click at [764, 178] on input "text" at bounding box center [786, 178] width 51 height 16
type input "****"
click at [717, 178] on input "*" at bounding box center [733, 178] width 51 height 16
type input "*"
drag, startPoint x: 708, startPoint y: 207, endPoint x: 677, endPoint y: 214, distance: 32.1
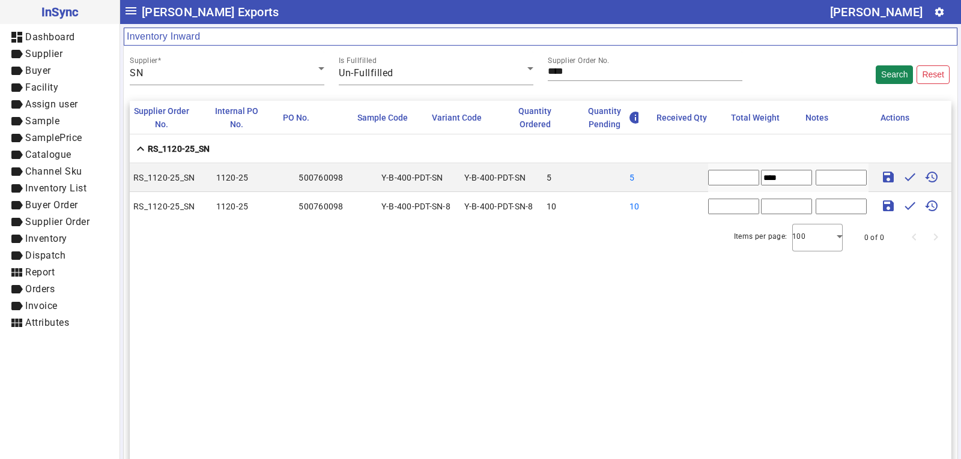
click at [677, 214] on mat-row "RS_1120-25_SN 1120-25 500760098 Y-B-400-PDT-SN-8 Y-B-400-PDT-SN-8 10 10 * save …" at bounding box center [541, 206] width 822 height 29
type input "**"
click at [771, 207] on input "text" at bounding box center [786, 207] width 51 height 16
click at [761, 206] on input "text" at bounding box center [786, 207] width 51 height 16
type input "*****"
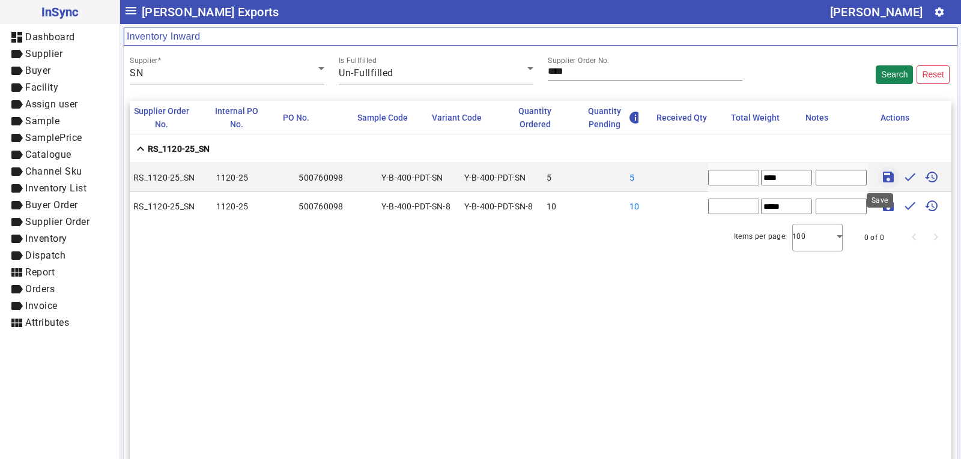
click at [883, 173] on mat-icon "save" at bounding box center [888, 177] width 14 height 14
click at [881, 198] on span at bounding box center [888, 206] width 29 height 29
type input "*"
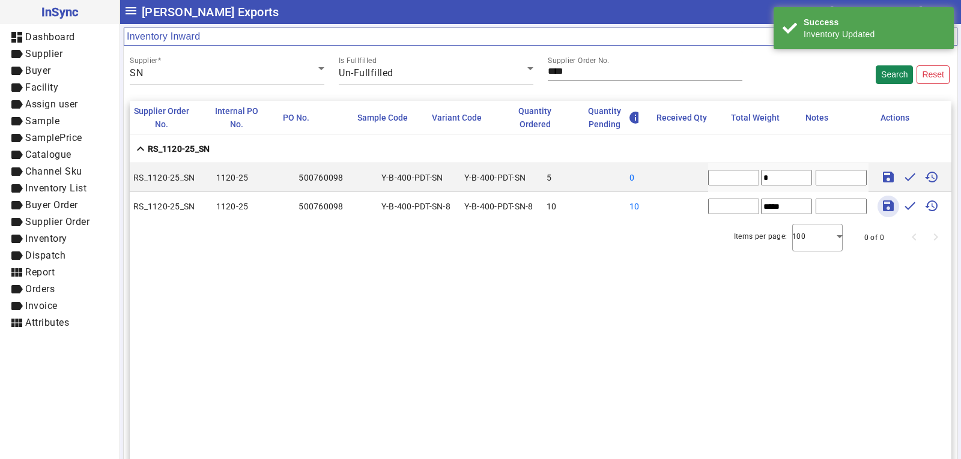
type input "*"
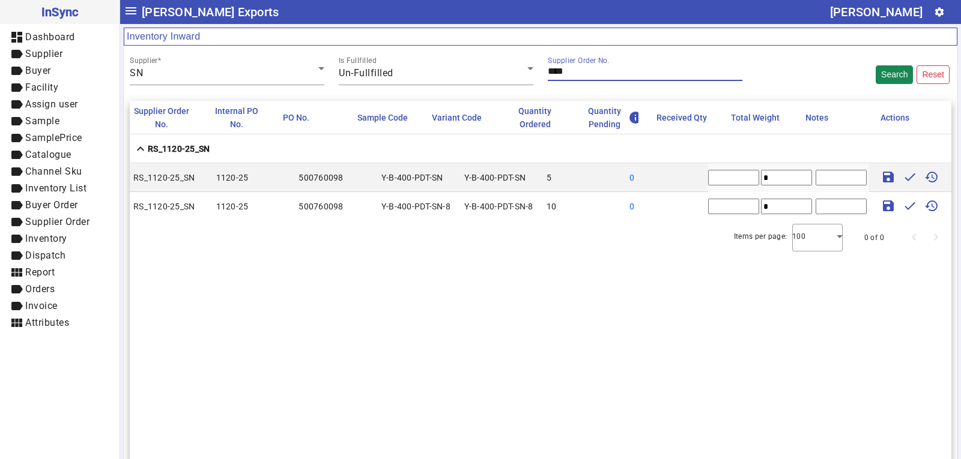
click at [571, 71] on input "****" at bounding box center [645, 71] width 195 height 10
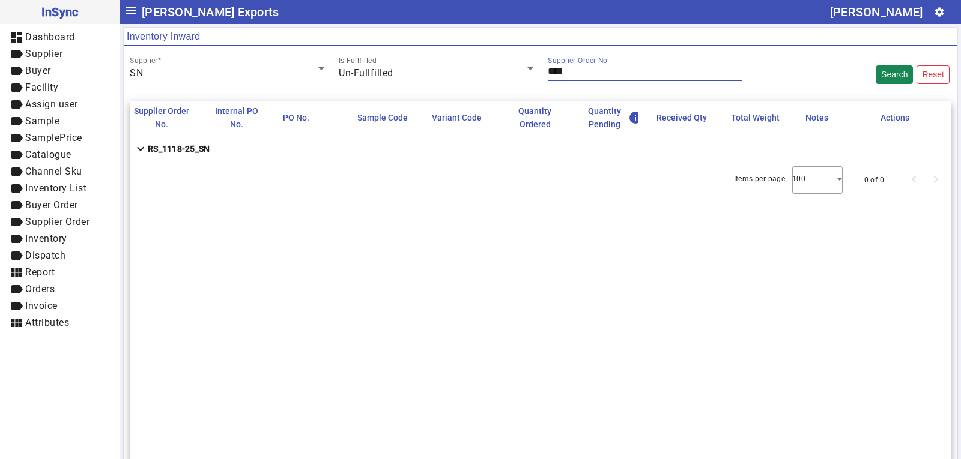
type input "****"
click at [266, 149] on mat-cell "expand_more RS_1118-25_SN" at bounding box center [541, 149] width 822 height 29
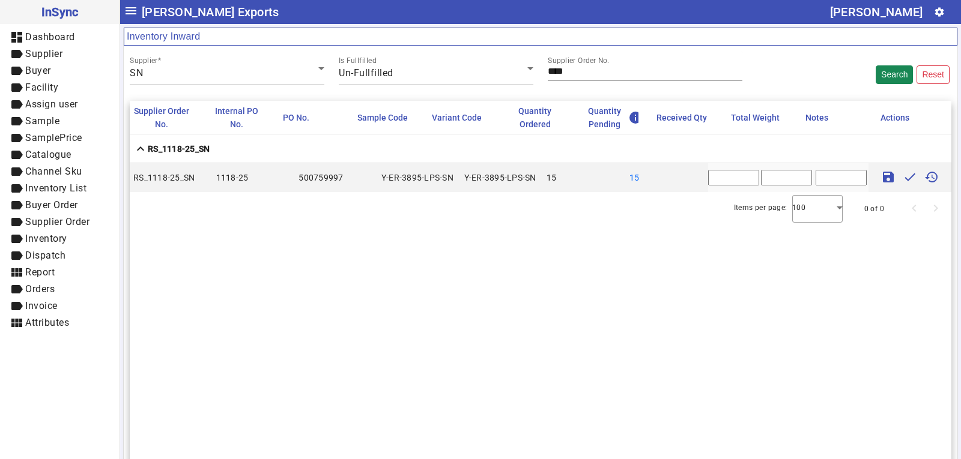
drag, startPoint x: 712, startPoint y: 172, endPoint x: 627, endPoint y: 192, distance: 86.8
click at [684, 176] on mat-row "RS_1118-25_SN 1118-25 500759997 Y-ER-3895-LPS-SN Y-ER-3895-LPS-SN 15 15 * save …" at bounding box center [541, 177] width 822 height 29
type input "**"
type input "******"
click at [881, 175] on mat-icon "save" at bounding box center [888, 177] width 14 height 14
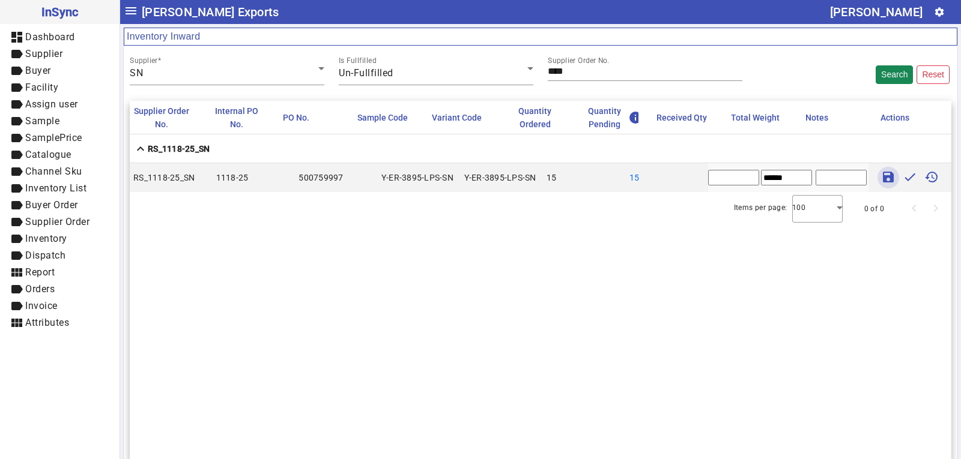
type input "*"
click at [569, 70] on input "****" at bounding box center [645, 71] width 195 height 10
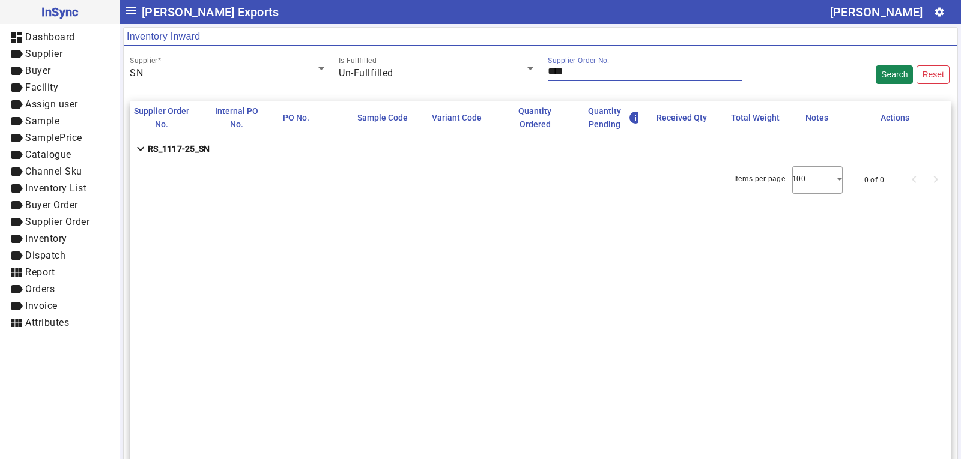
type input "****"
click at [192, 148] on strong "RS_1117-25_SN" at bounding box center [179, 149] width 62 height 12
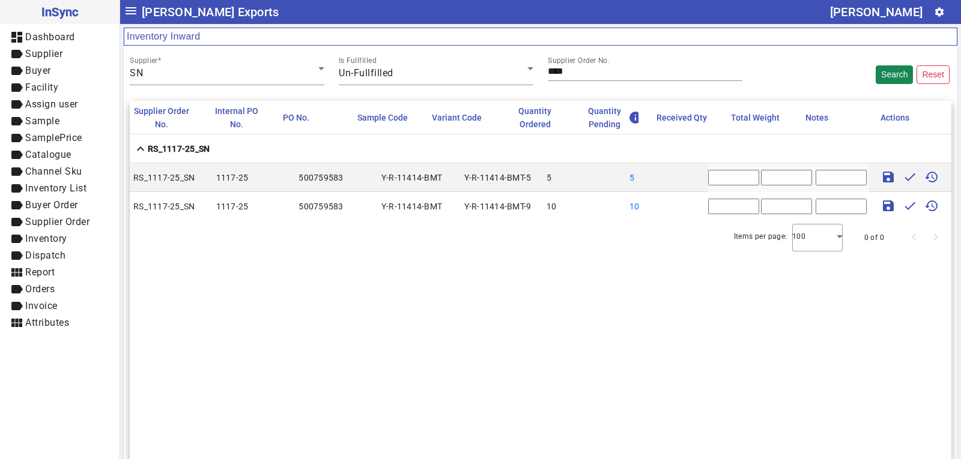
drag, startPoint x: 710, startPoint y: 179, endPoint x: 678, endPoint y: 178, distance: 31.9
click at [681, 179] on mat-row "RS_1117-25_SN 1117-25 500759583 Y-R-11414-BMT Y-R-11414-BMT-5 5 5 * save done h…" at bounding box center [541, 177] width 822 height 29
drag, startPoint x: 717, startPoint y: 205, endPoint x: 682, endPoint y: 202, distance: 34.4
click at [682, 202] on mat-row "RS_1117-25_SN 1117-25 500759583 Y-R-11414-BMT Y-R-11414-BMT-9 10 10 * save done…" at bounding box center [541, 206] width 822 height 29
type input "**"
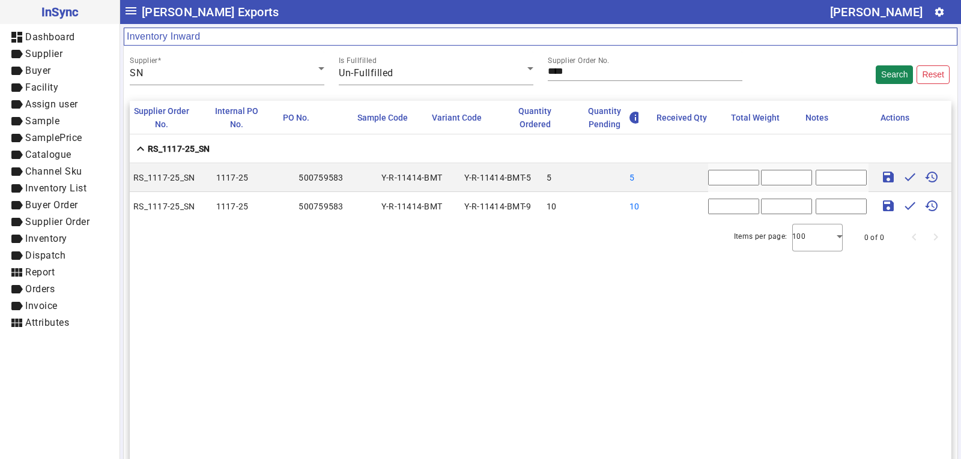
drag, startPoint x: 711, startPoint y: 177, endPoint x: 677, endPoint y: 174, distance: 34.4
click at [678, 174] on mat-row "RS_1117-25_SN 1117-25 500759583 Y-R-11414-BMT Y-R-11414-BMT-5 5 5 * save done h…" at bounding box center [541, 177] width 822 height 29
type input "*"
click at [773, 177] on input "text" at bounding box center [786, 178] width 51 height 16
click at [768, 178] on input "text" at bounding box center [786, 178] width 51 height 16
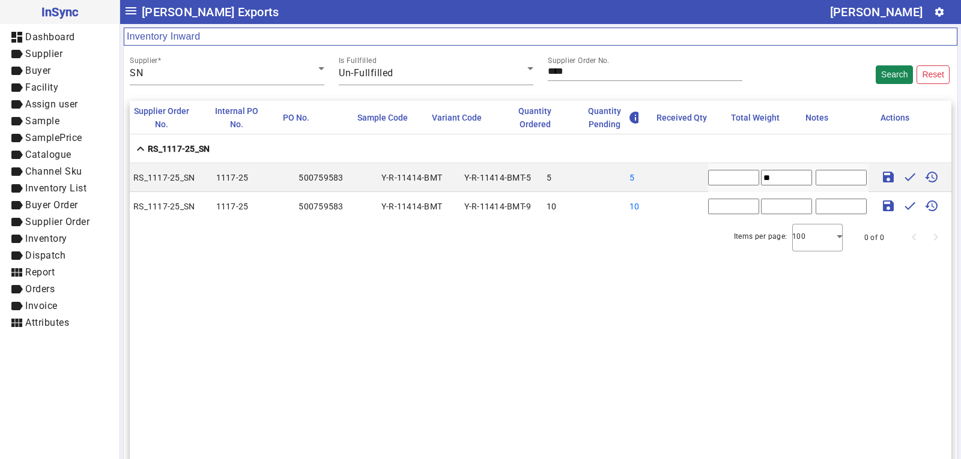
type input "**"
click at [763, 208] on input "text" at bounding box center [786, 207] width 51 height 16
type input "**"
click at [881, 181] on mat-icon "save" at bounding box center [888, 177] width 14 height 14
type input "*"
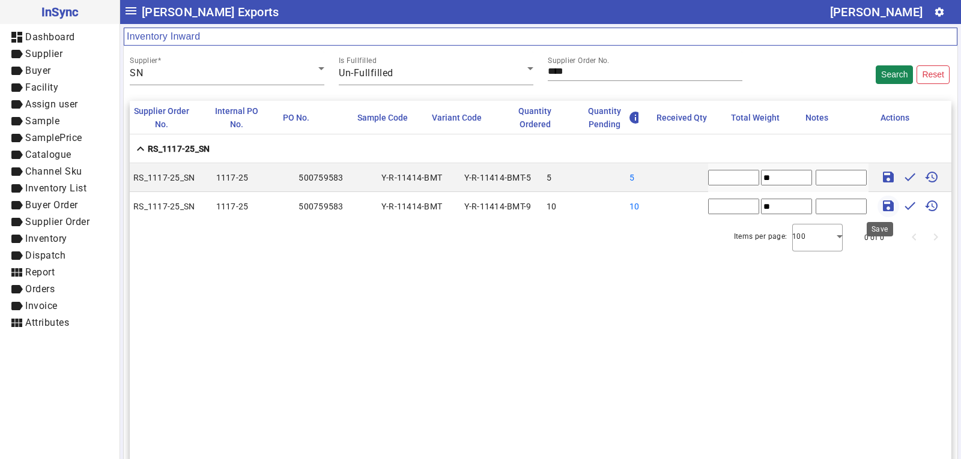
type input "*"
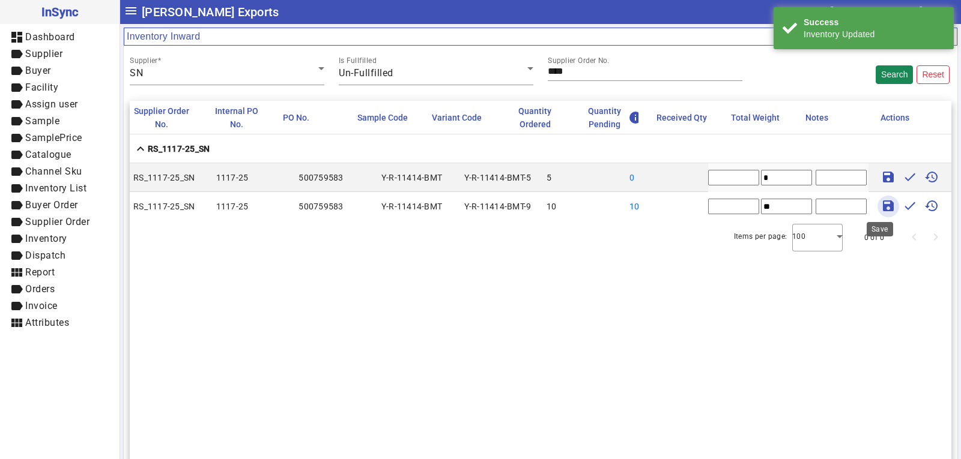
click at [881, 205] on mat-icon "save" at bounding box center [888, 206] width 14 height 14
type input "*"
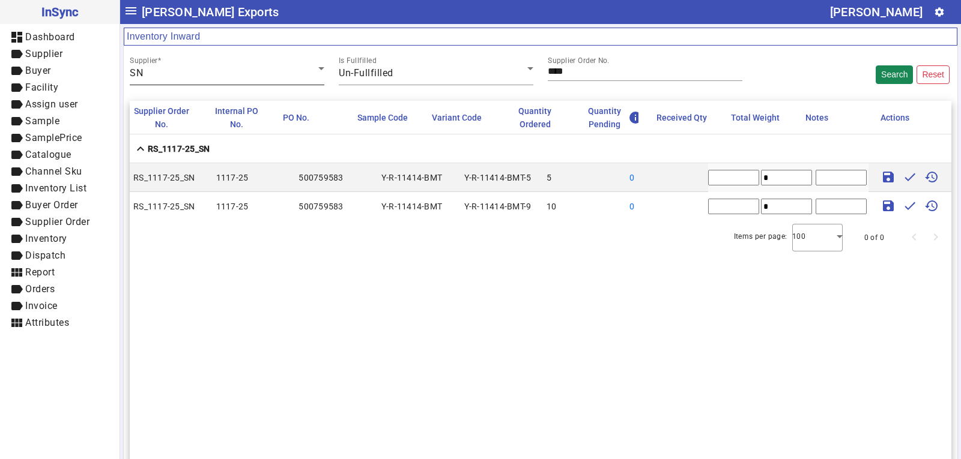
click at [248, 76] on div "SN" at bounding box center [224, 73] width 189 height 14
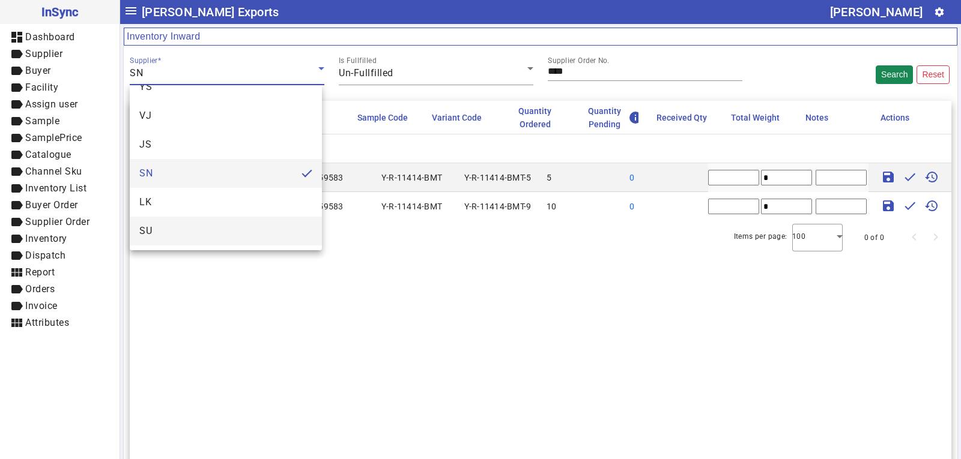
click at [175, 230] on mat-option "SU" at bounding box center [226, 231] width 192 height 29
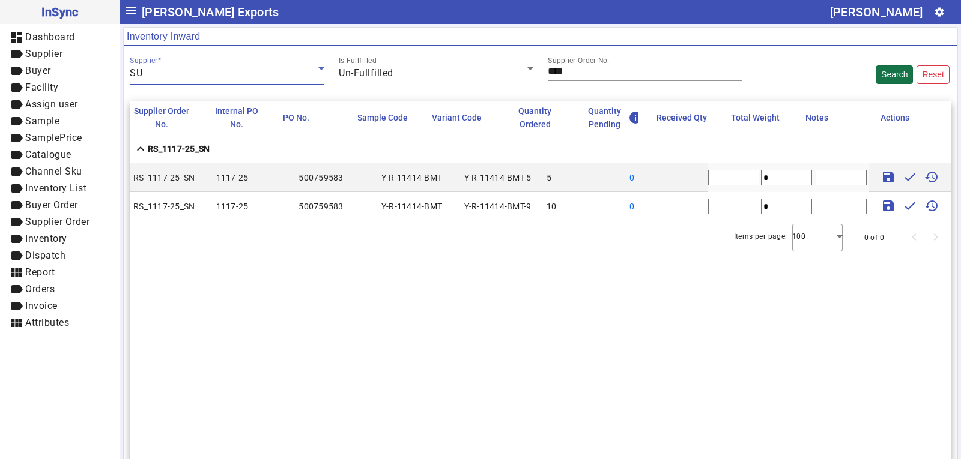
click at [889, 67] on button "Search" at bounding box center [894, 74] width 37 height 19
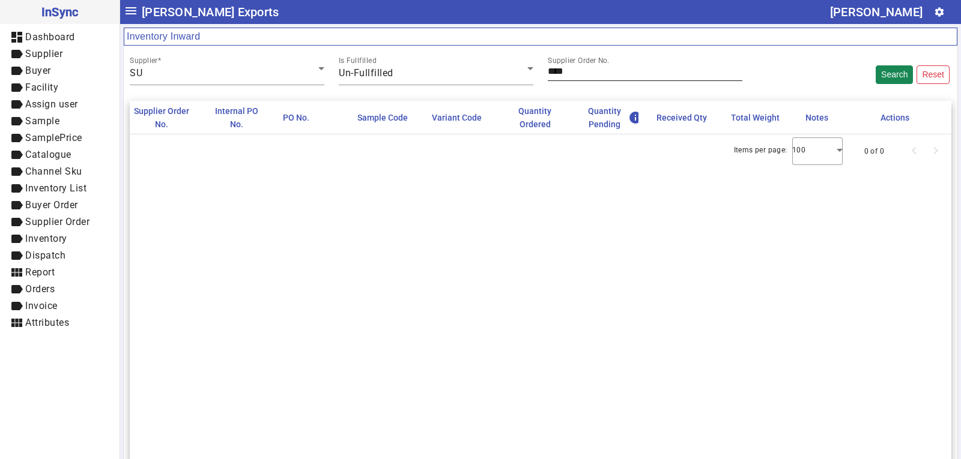
click at [570, 67] on input "****" at bounding box center [645, 71] width 195 height 10
click at [564, 71] on input "****" at bounding box center [645, 71] width 195 height 10
click at [218, 64] on div "Supplier" at bounding box center [227, 69] width 195 height 34
click at [173, 70] on span at bounding box center [224, 73] width 189 height 14
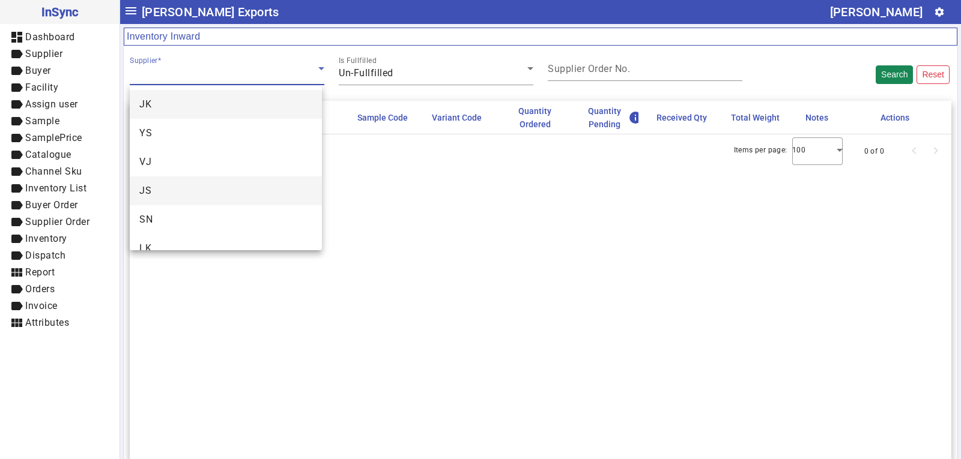
scroll to position [46, 0]
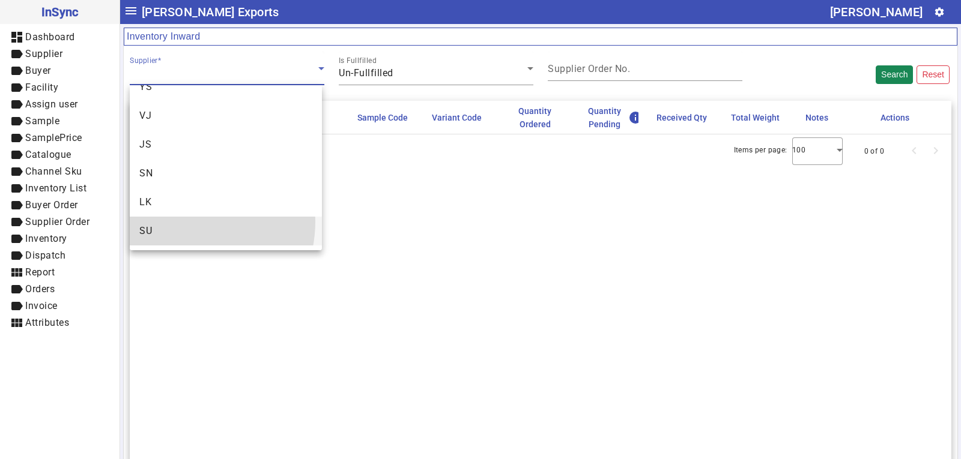
click at [180, 222] on mat-option "SU" at bounding box center [226, 231] width 192 height 29
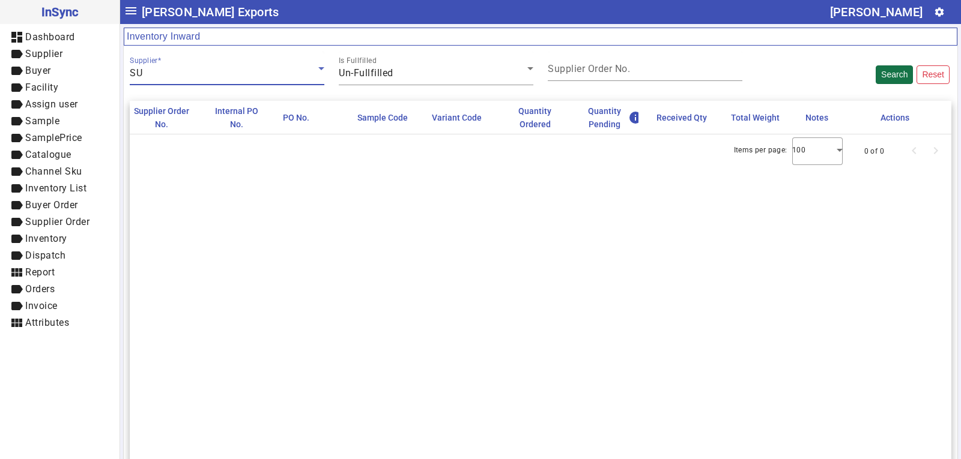
click at [881, 67] on button "Search" at bounding box center [894, 74] width 37 height 19
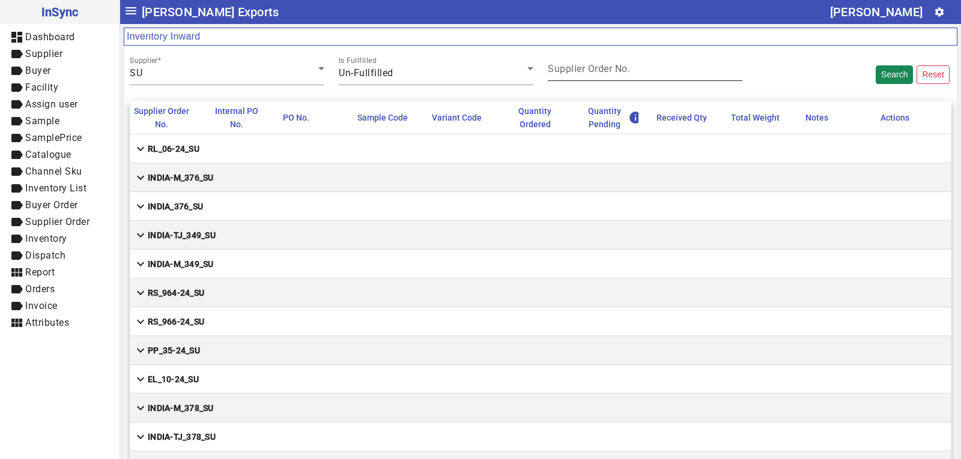
click at [621, 71] on mat-label "Supplier Order No." at bounding box center [589, 68] width 82 height 11
click at [621, 71] on input "Supplier Order No." at bounding box center [645, 71] width 195 height 10
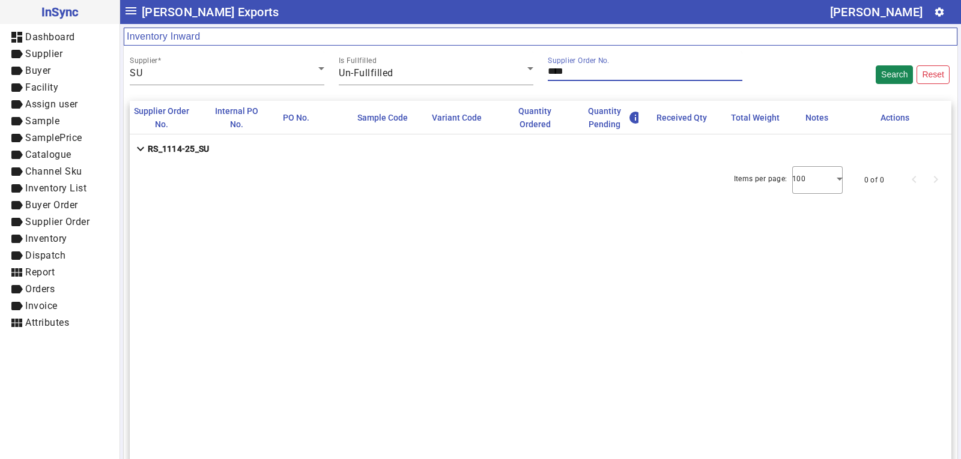
type input "****"
click at [876, 65] on button "Search" at bounding box center [894, 74] width 37 height 19
click at [578, 71] on input "****" at bounding box center [645, 71] width 195 height 10
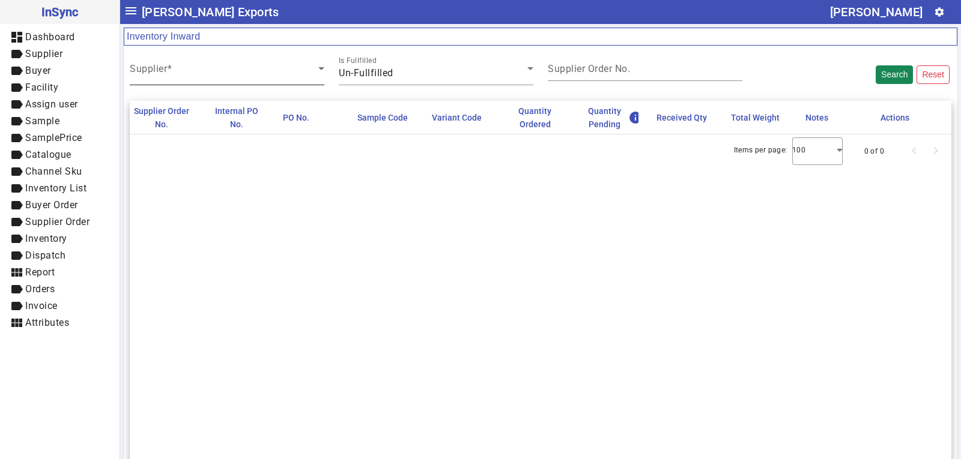
click at [154, 57] on div "Supplier" at bounding box center [227, 69] width 195 height 34
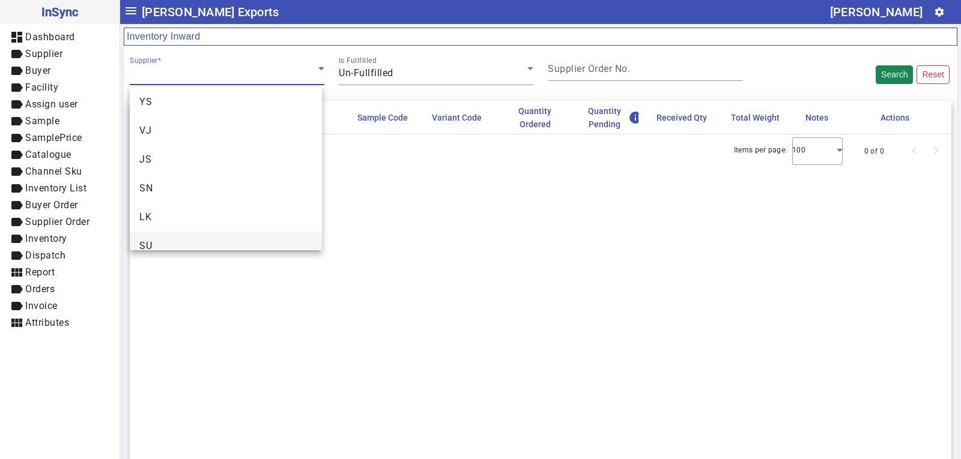
scroll to position [46, 0]
click at [189, 224] on mat-option "SU" at bounding box center [226, 231] width 192 height 29
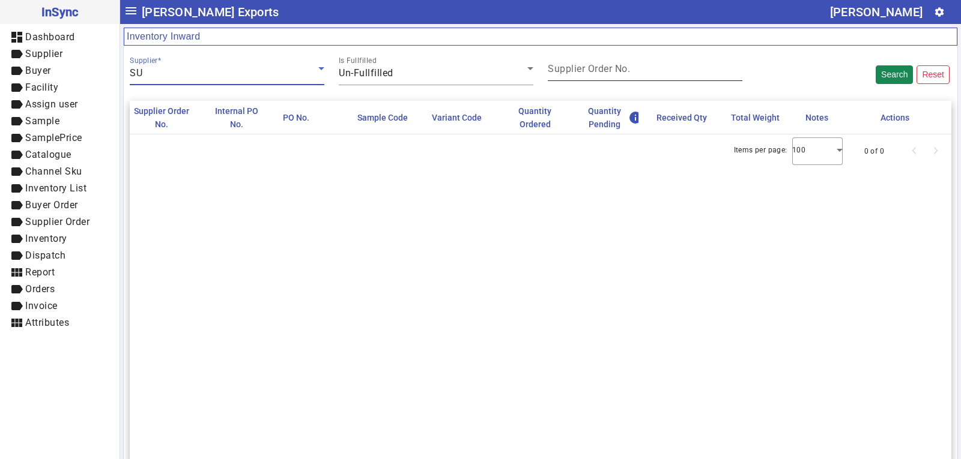
click at [592, 72] on mat-label "Supplier Order No." at bounding box center [589, 68] width 82 height 11
click at [592, 72] on input "Supplier Order No." at bounding box center [645, 71] width 195 height 10
click at [560, 75] on input "Supplier Order No." at bounding box center [645, 71] width 195 height 10
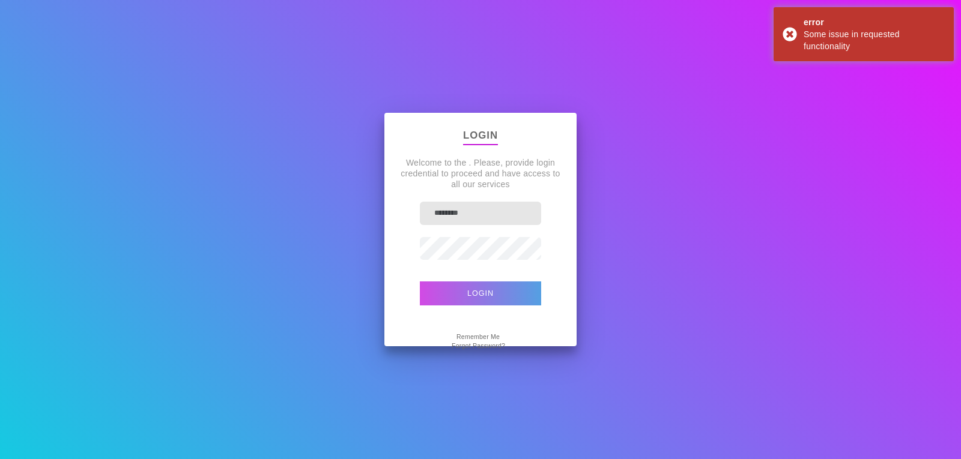
type input "*******"
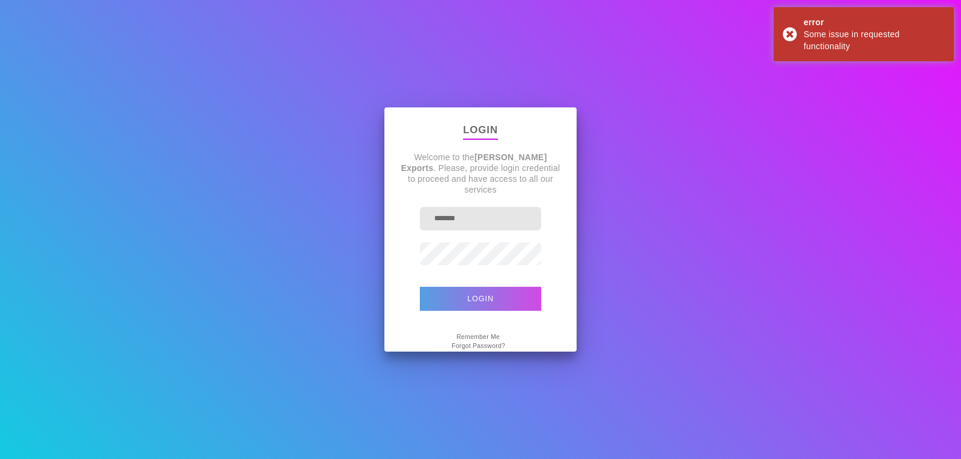
click at [494, 291] on button "Login" at bounding box center [480, 299] width 121 height 24
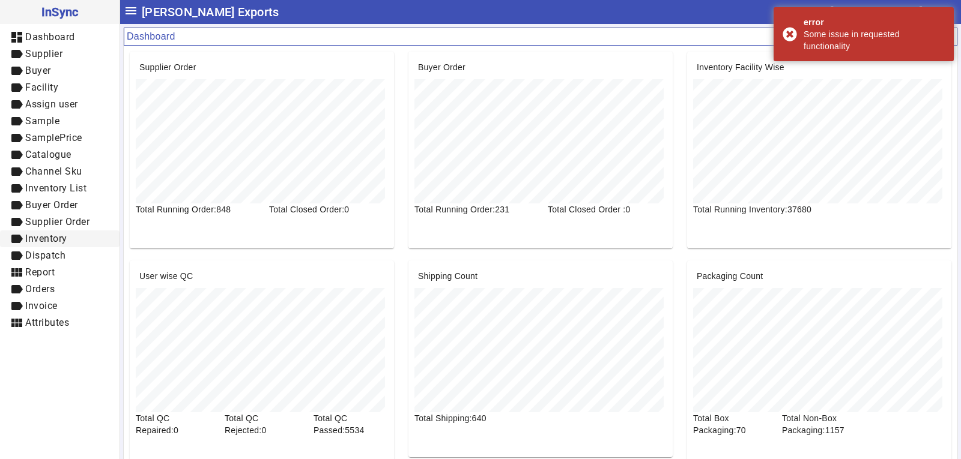
click at [54, 240] on span "Inventory" at bounding box center [46, 238] width 42 height 11
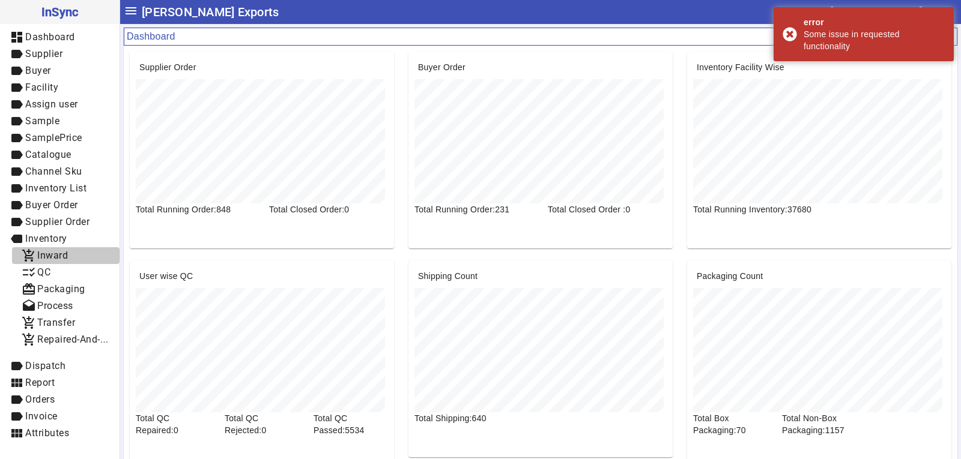
click at [77, 250] on span "add_shopping_cart Inward" at bounding box center [66, 256] width 88 height 15
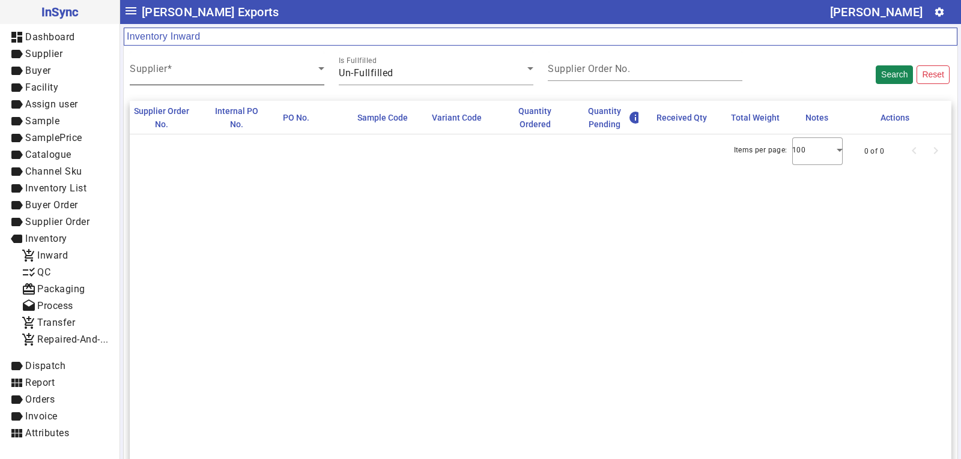
click at [192, 73] on span at bounding box center [224, 73] width 189 height 14
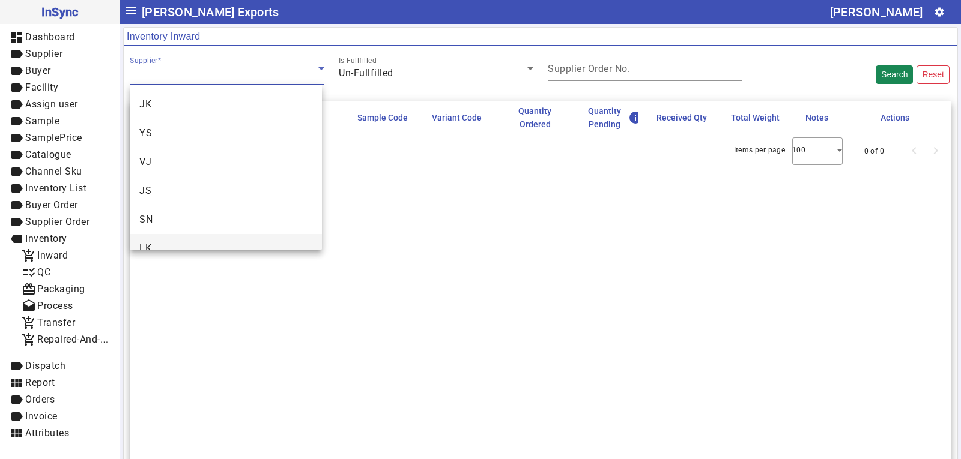
scroll to position [13, 0]
click at [175, 232] on mat-option "LK" at bounding box center [226, 236] width 192 height 29
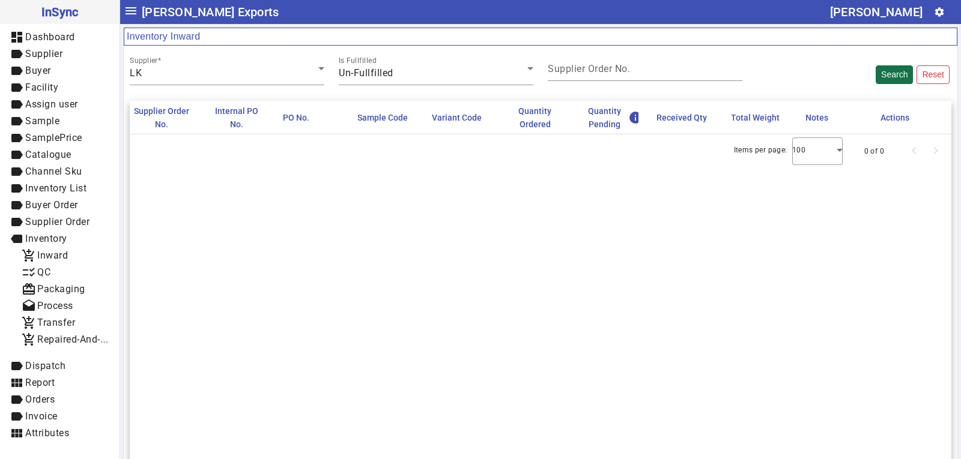
click at [882, 77] on button "Search" at bounding box center [894, 74] width 37 height 19
click at [876, 76] on button "Search" at bounding box center [894, 74] width 37 height 19
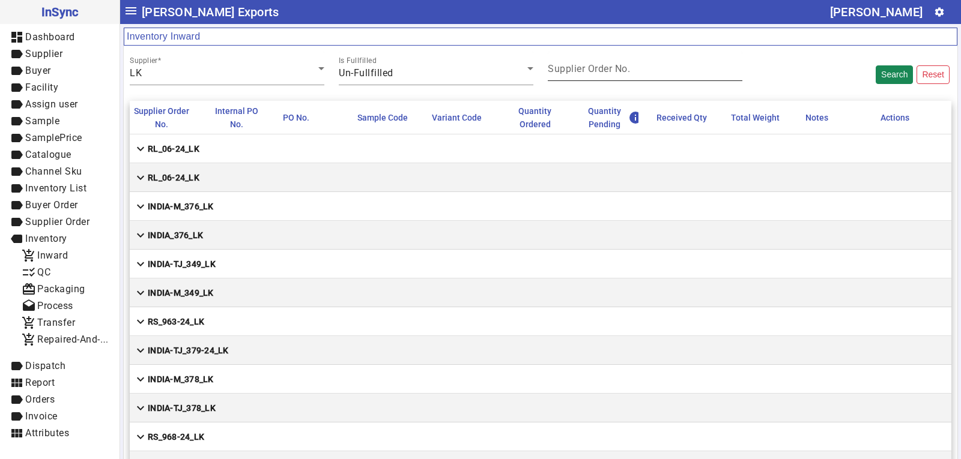
click at [569, 68] on mat-label "Supplier Order No." at bounding box center [589, 68] width 82 height 11
click at [569, 68] on input "Supplier Order No." at bounding box center [645, 71] width 195 height 10
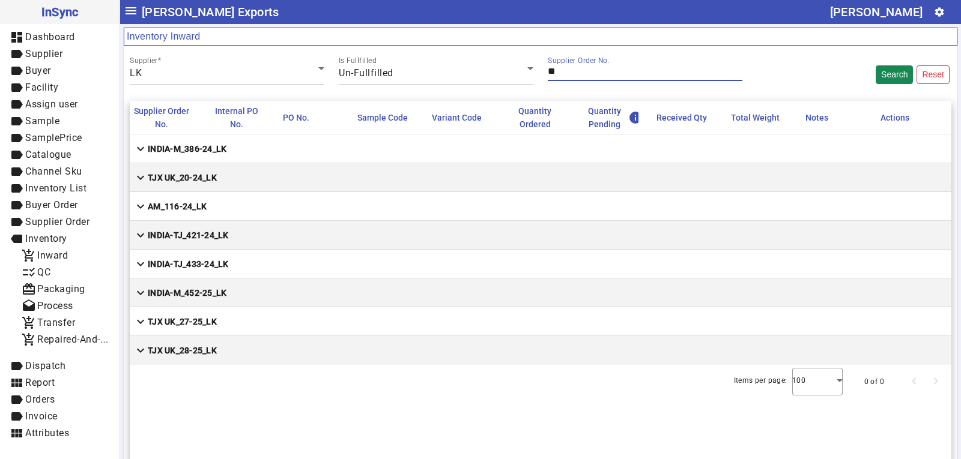
type input "*"
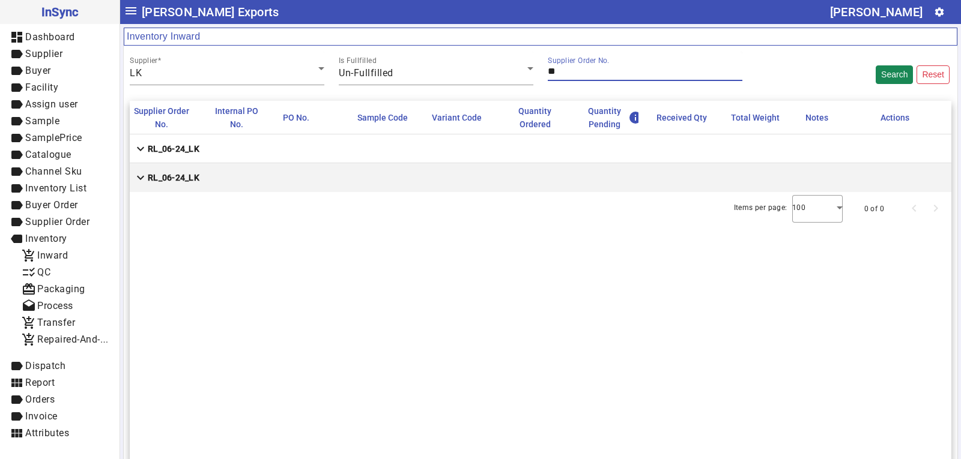
type input "*"
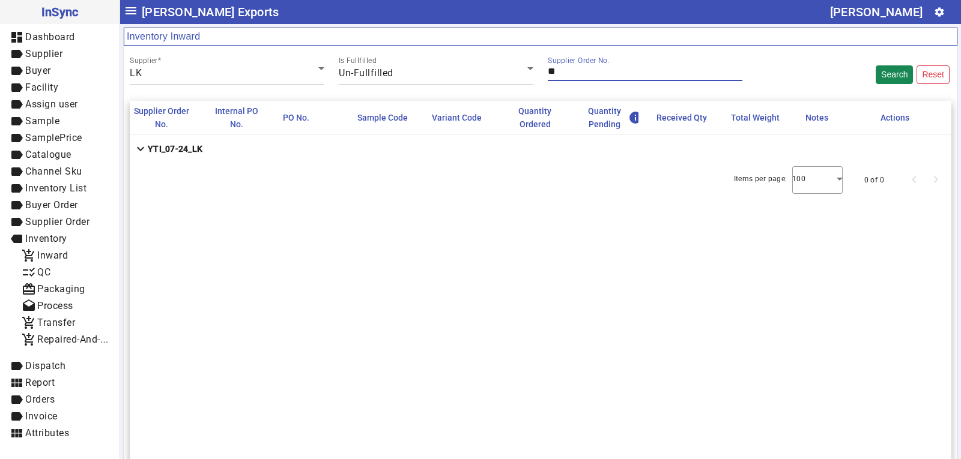
type input "**"
click at [213, 156] on mat-cell "expand_more YTI_07-24_LK" at bounding box center [541, 149] width 822 height 29
